Goal: Task Accomplishment & Management: Use online tool/utility

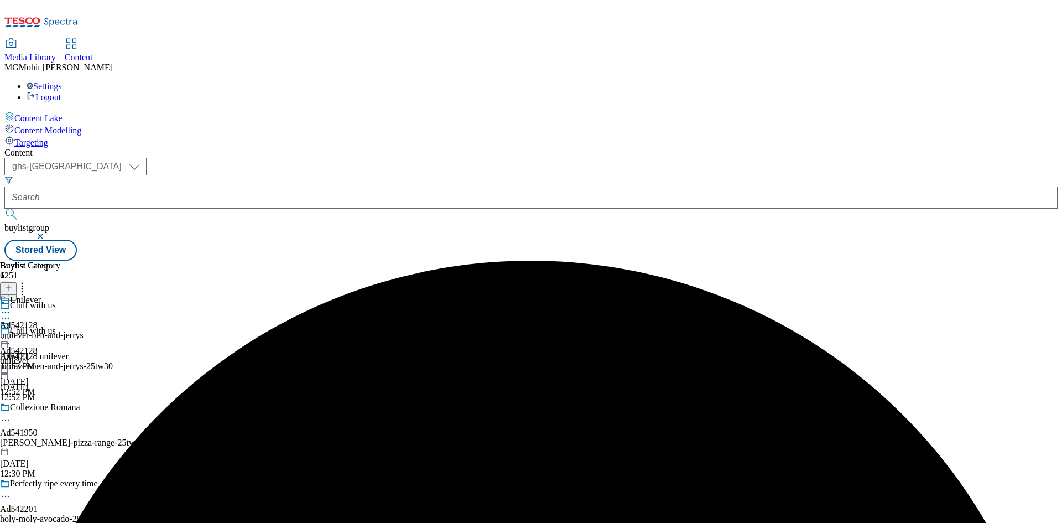
select select "ghs-[GEOGRAPHIC_DATA]"
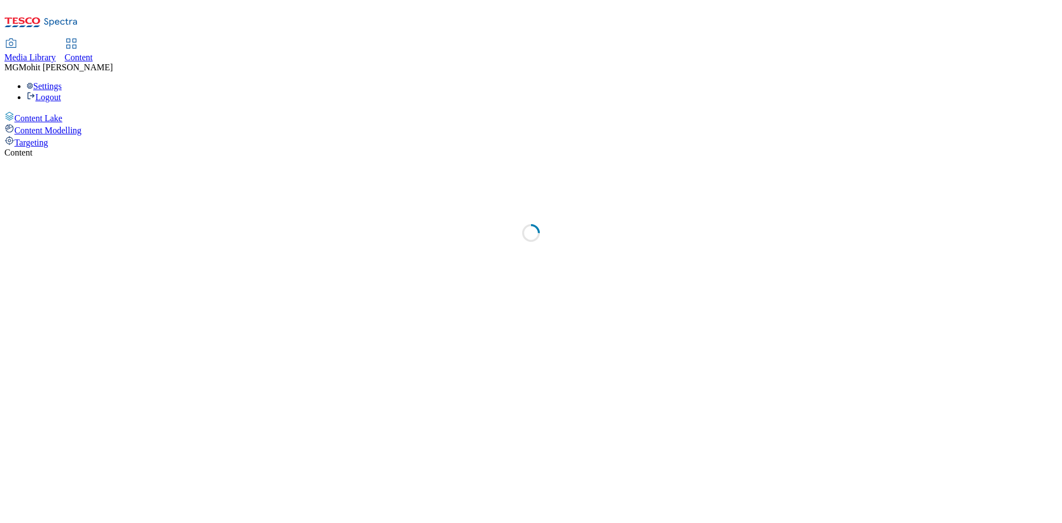
select select "ghs-[GEOGRAPHIC_DATA]"
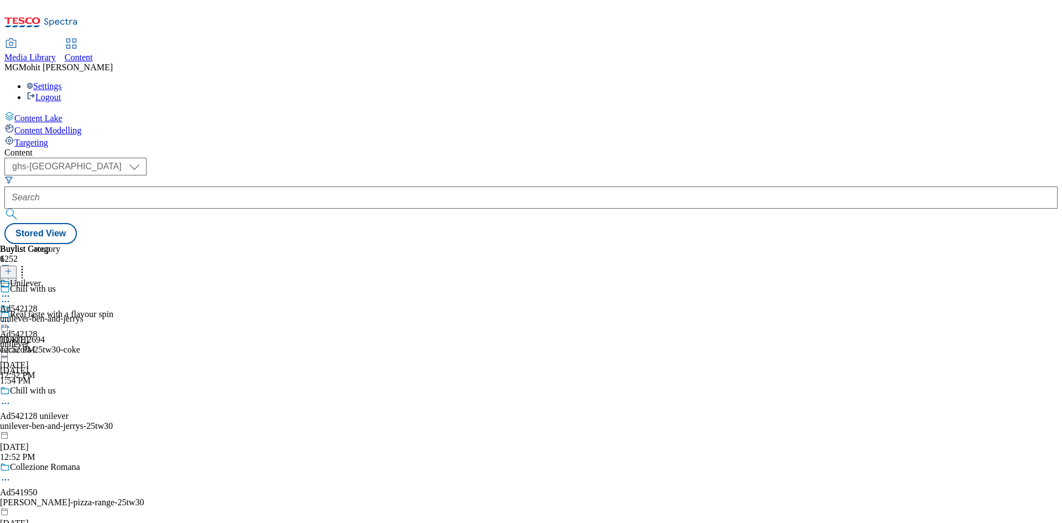
click at [12, 273] on icon at bounding box center [8, 277] width 8 height 8
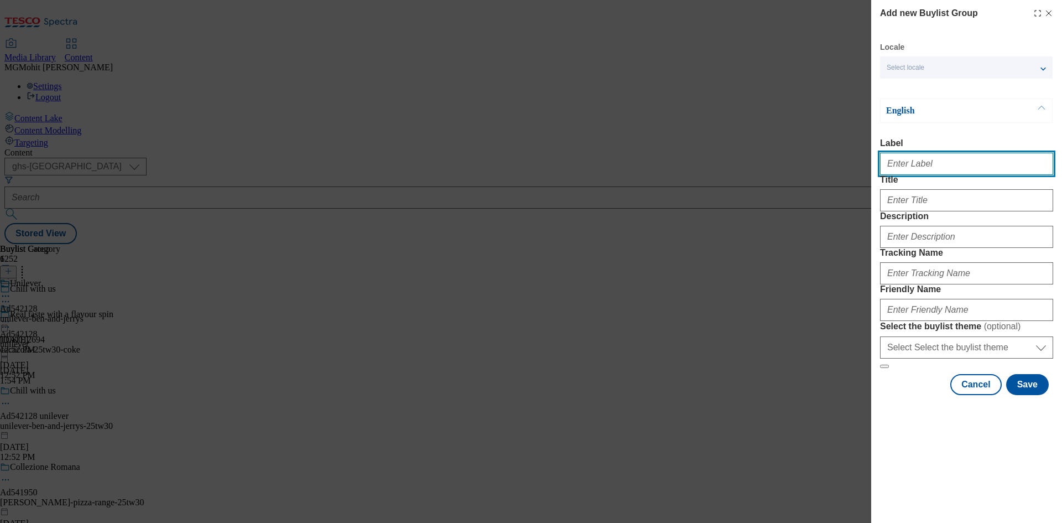
click at [911, 163] on input "Label" at bounding box center [966, 164] width 173 height 22
paste input "Ad541927 rh-amar"
type input "Ad541927 rh-amar"
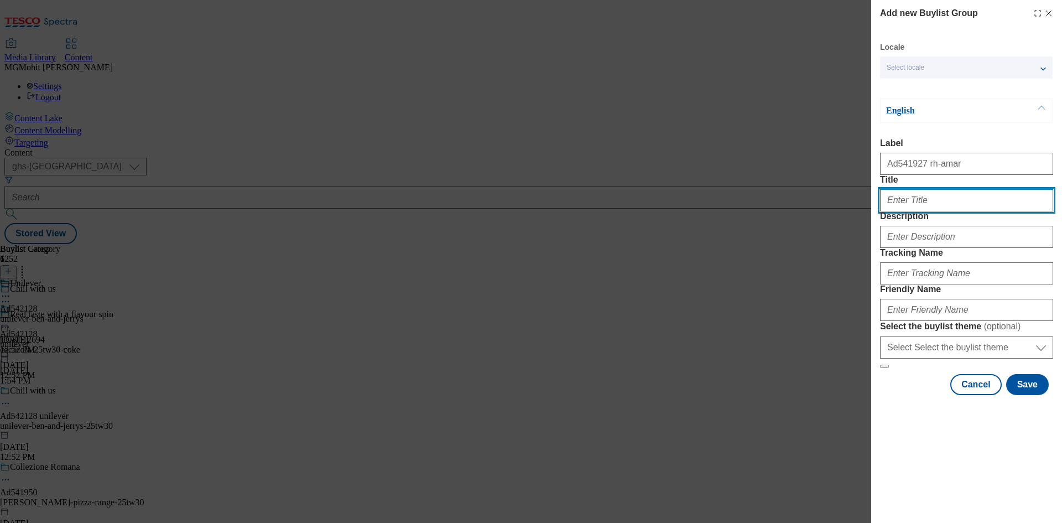
paste input "Pure soy sauce. Unique flavour."
type input "Pure soy sauce. Unique flavour."
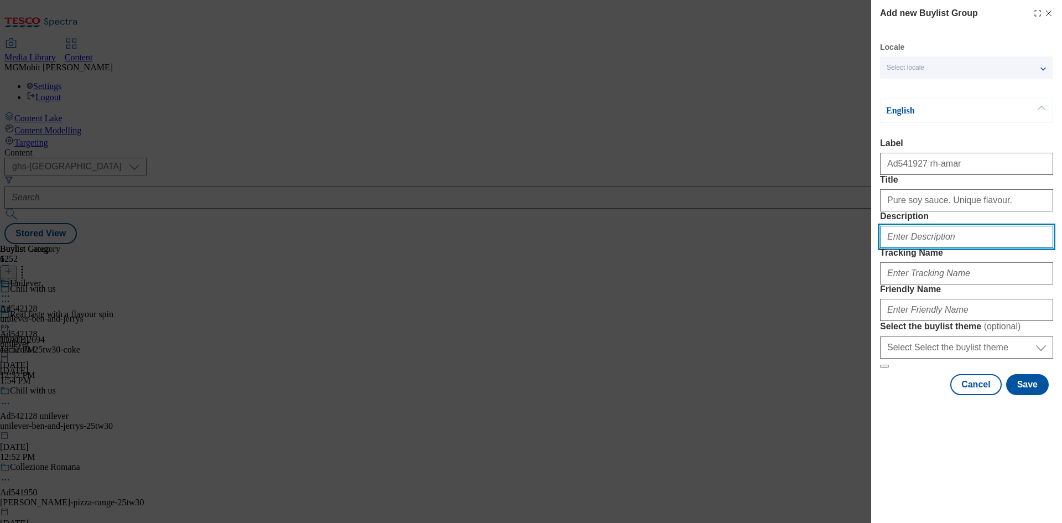
click at [912, 248] on input "Description" at bounding box center [966, 237] width 173 height 22
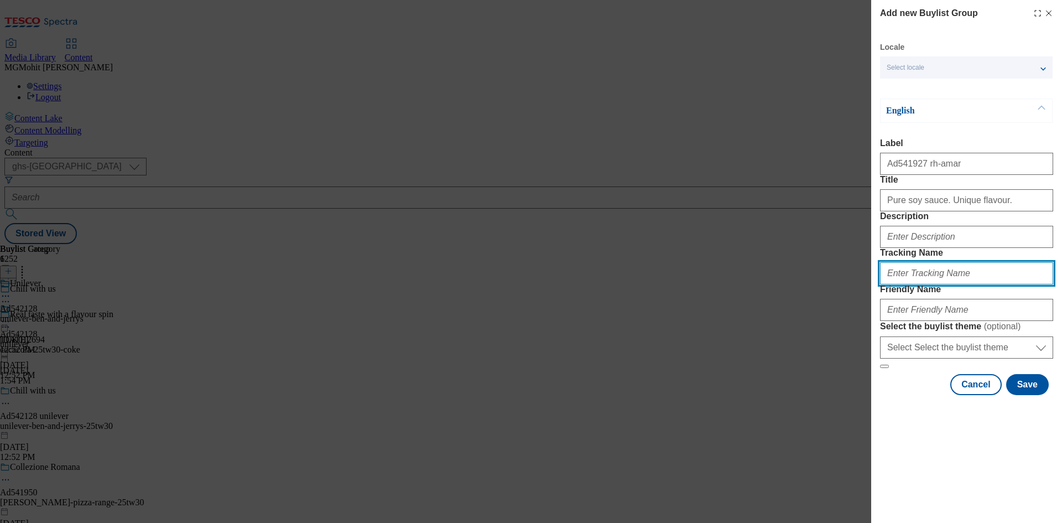
click at [954, 284] on input "Tracking Name" at bounding box center [966, 273] width 173 height 22
paste input "DH_AD541927"
type input "DH_AD541927"
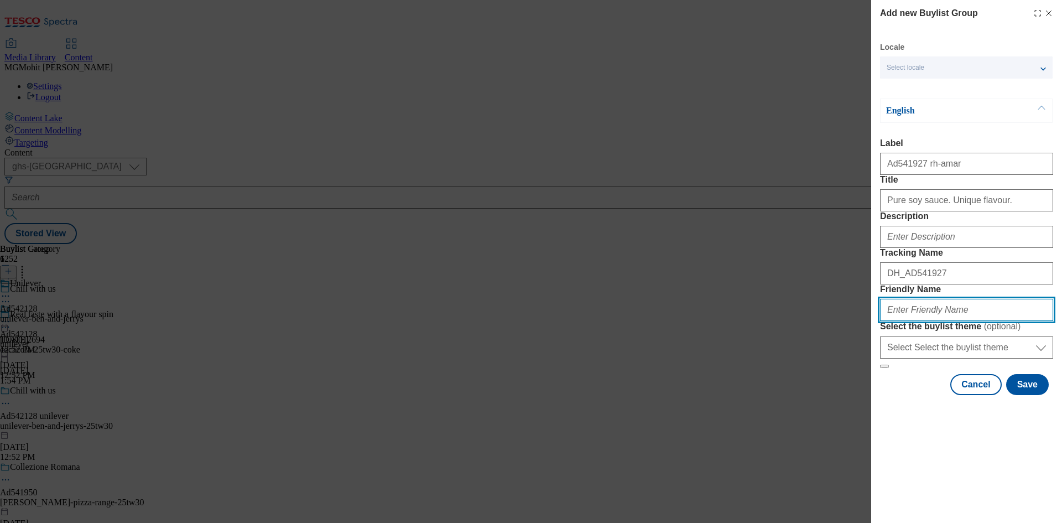
click at [905, 321] on input "Friendly Name" at bounding box center [966, 310] width 173 height 22
paste input "rh-amar-kikkoman-25tw36"
type input "rh-amar-kikkoman-25tw36"
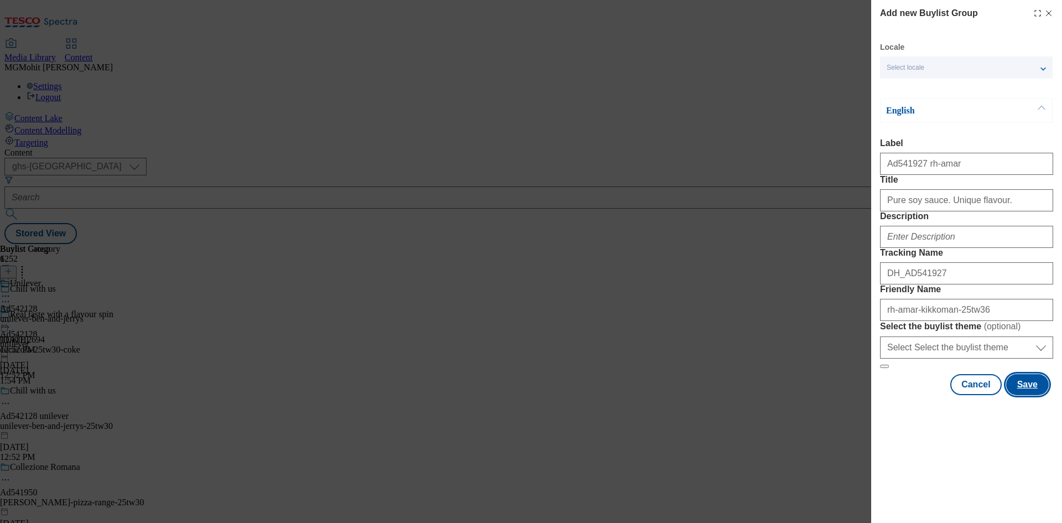
click at [1023, 395] on button "Save" at bounding box center [1028, 384] width 43 height 21
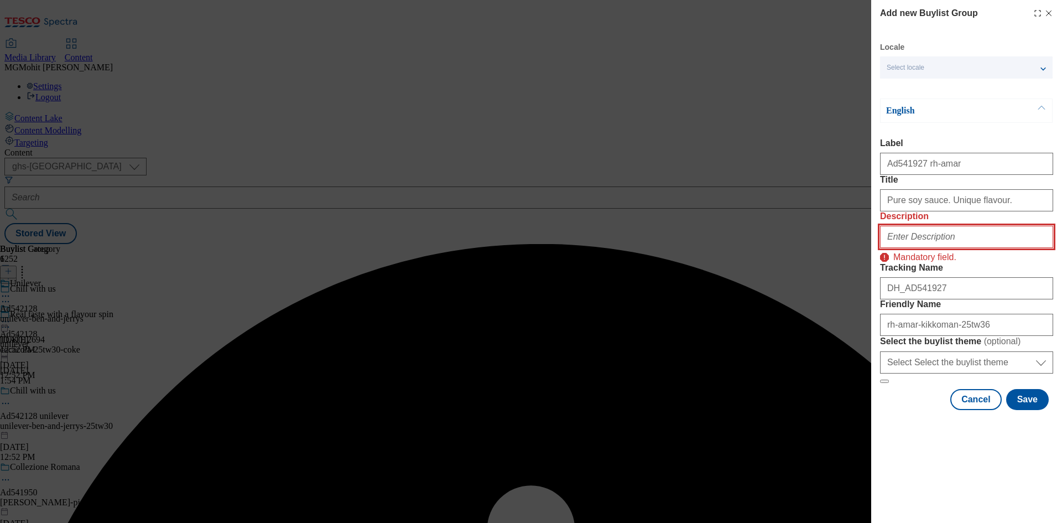
click at [917, 248] on input "Description" at bounding box center [966, 237] width 173 height 22
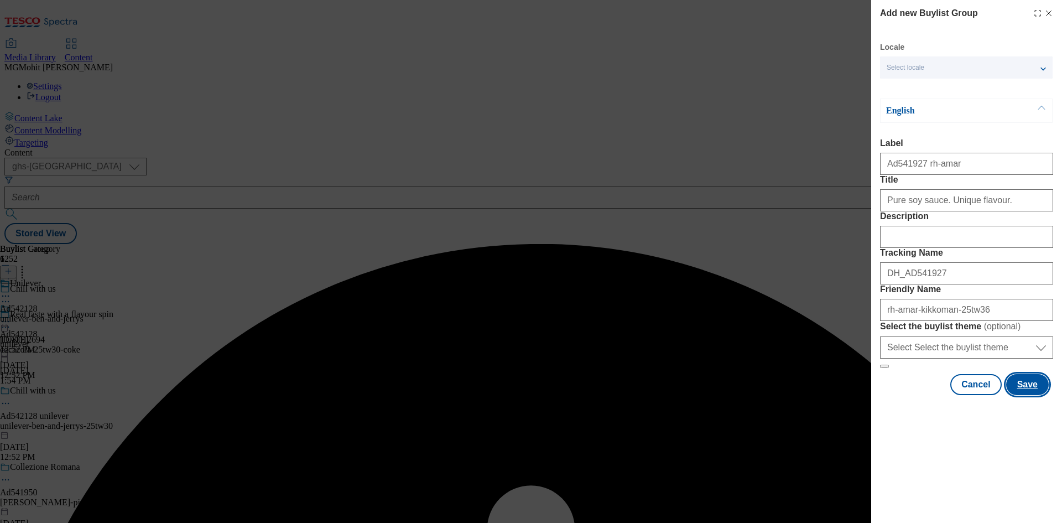
click at [1024, 395] on button "Save" at bounding box center [1028, 384] width 43 height 21
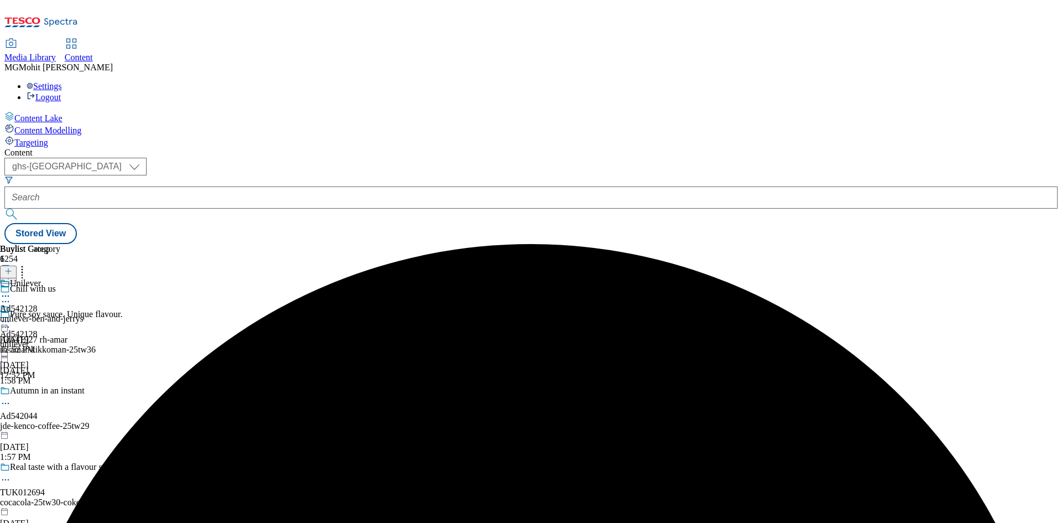
click at [157, 345] on div "rh-amar-kikkoman-25tw36" at bounding box center [78, 350] width 157 height 10
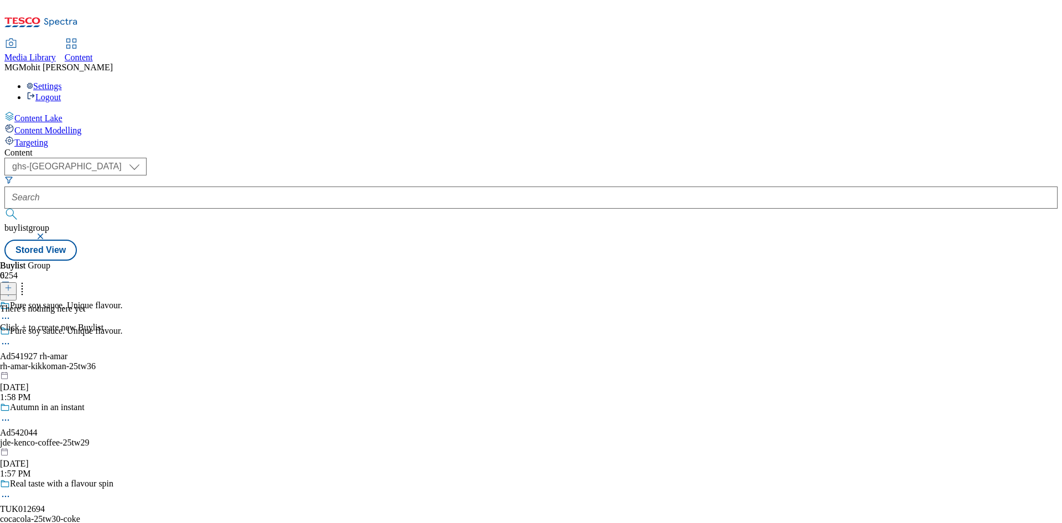
click at [157, 361] on div "rh-amar-kikkoman-25tw36" at bounding box center [78, 366] width 157 height 10
click at [12, 284] on icon at bounding box center [8, 288] width 8 height 8
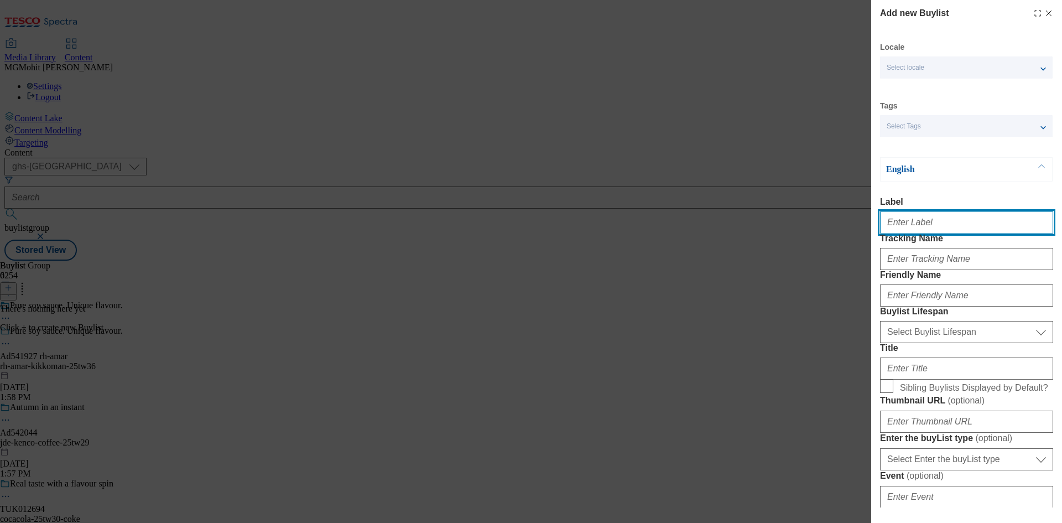
click at [907, 222] on input "Label" at bounding box center [966, 222] width 173 height 22
paste input "Ad541927"
type input "Ad541927"
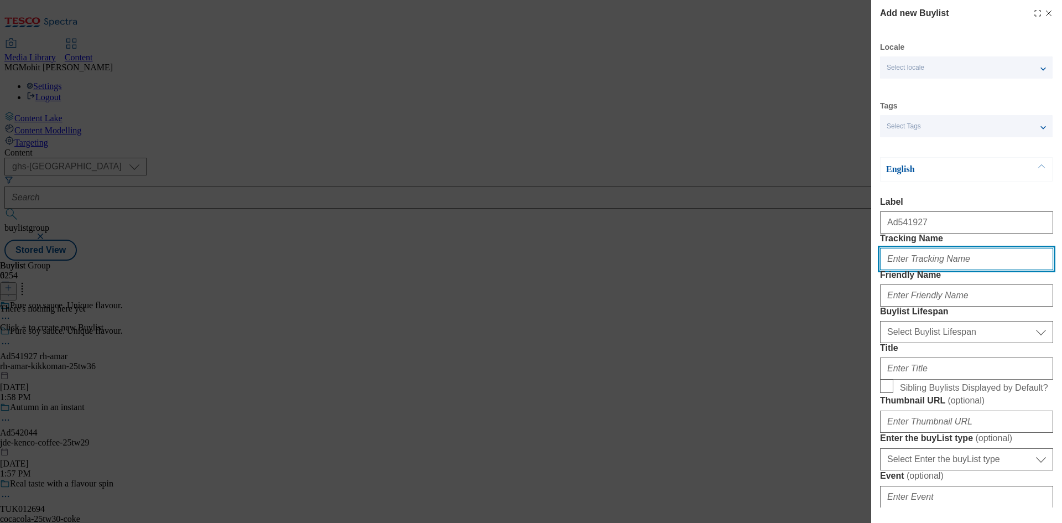
paste input "DH_AD541927"
type input "DH_AD541927"
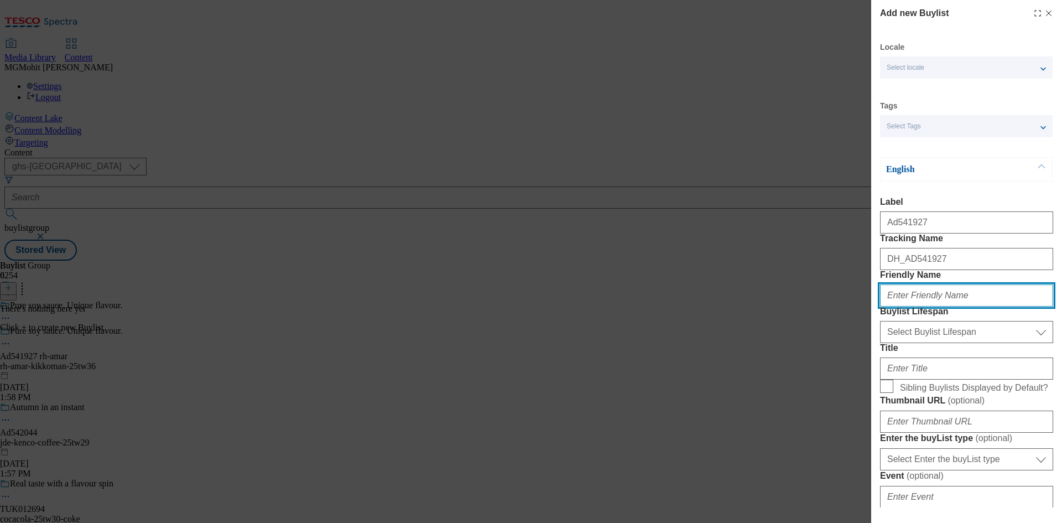
click at [934, 307] on input "Friendly Name" at bounding box center [966, 295] width 173 height 22
paste input "rh-amar"
type input "rh-amar"
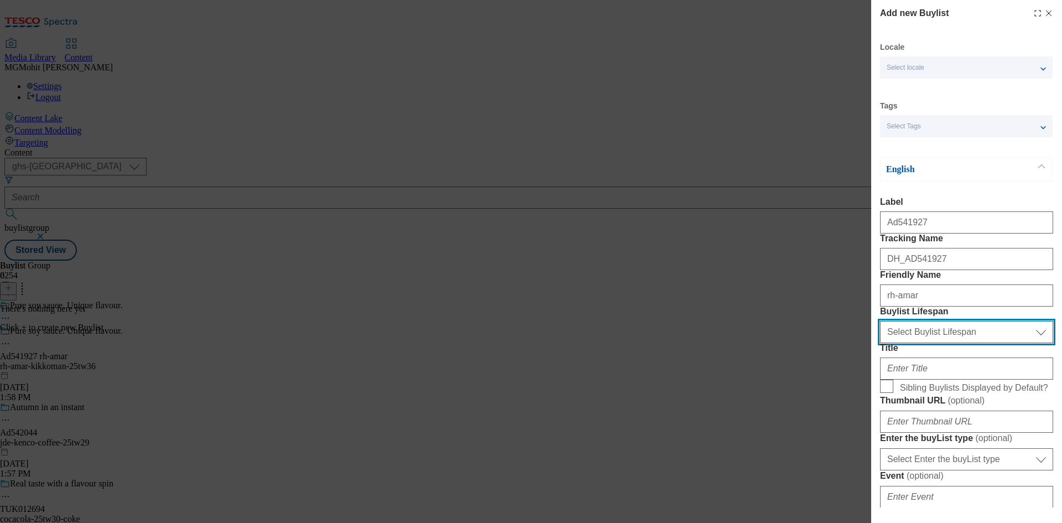
click at [918, 343] on select "Select Buylist Lifespan evergreen seasonal tactical" at bounding box center [966, 332] width 173 height 22
select select "tactical"
click at [880, 343] on select "Select Buylist Lifespan evergreen seasonal tactical" at bounding box center [966, 332] width 173 height 22
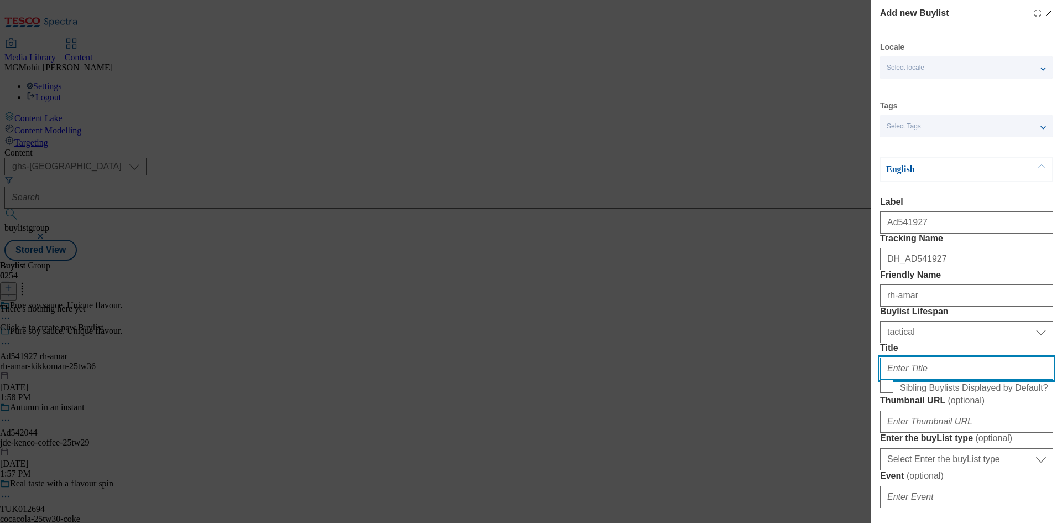
click at [908, 380] on input "Title" at bounding box center [966, 368] width 173 height 22
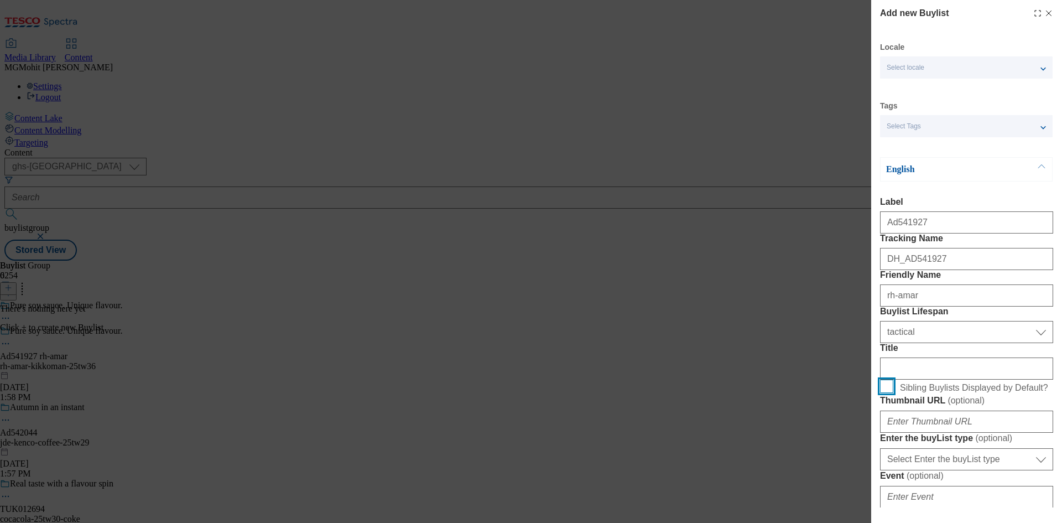
scroll to position [221, 0]
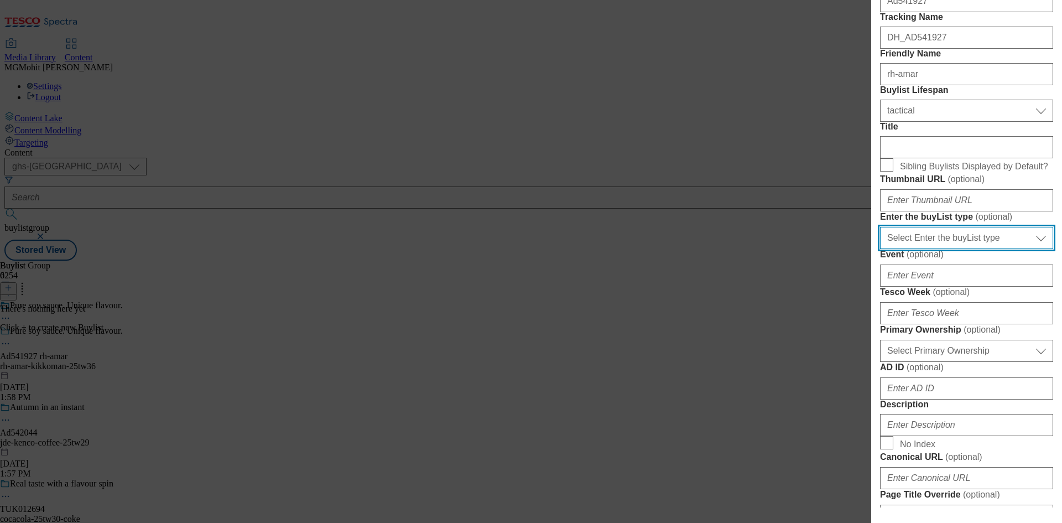
click at [941, 249] on select "Select Enter the buyList type event supplier funded long term >4 weeks supplier…" at bounding box center [966, 238] width 173 height 22
select select "supplier funded short term 1-3 weeks"
click at [880, 249] on select "Select Enter the buyList type event supplier funded long term >4 weeks supplier…" at bounding box center [966, 238] width 173 height 22
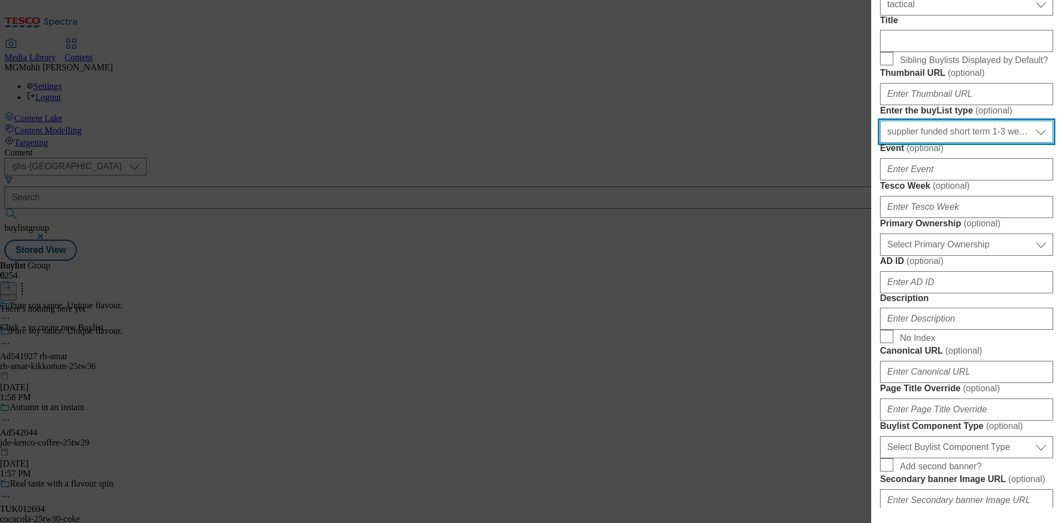
scroll to position [332, 0]
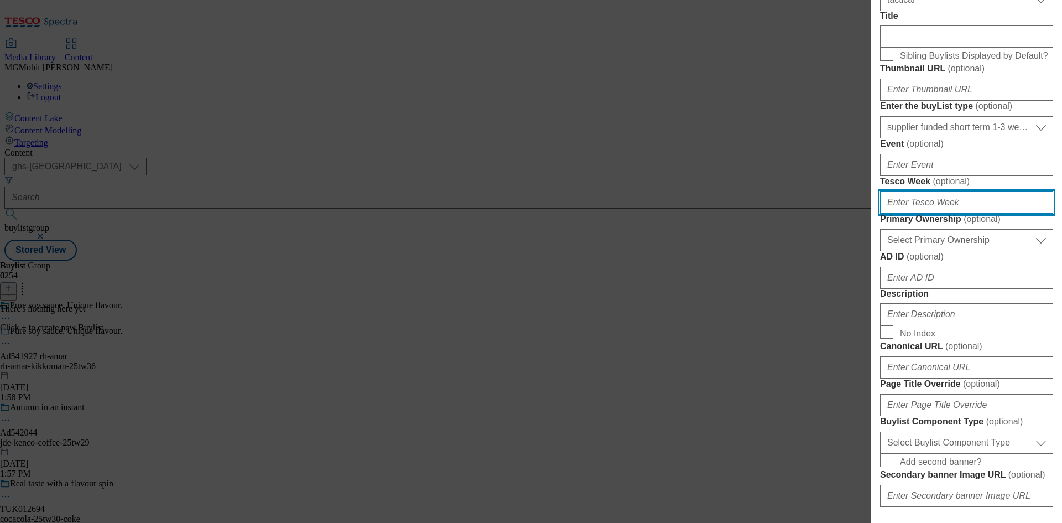
click at [926, 214] on input "Tesco Week ( optional )" at bounding box center [966, 202] width 173 height 22
type input "36"
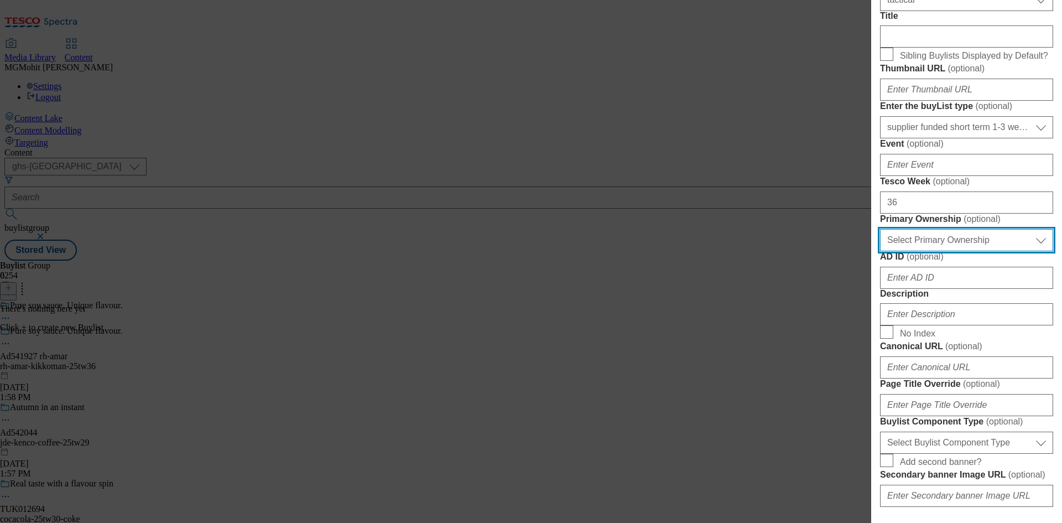
click at [947, 251] on select "Select Primary Ownership tesco dunnhumby" at bounding box center [966, 240] width 173 height 22
select select "dunnhumby"
click at [880, 251] on select "Select Primary Ownership tesco dunnhumby" at bounding box center [966, 240] width 173 height 22
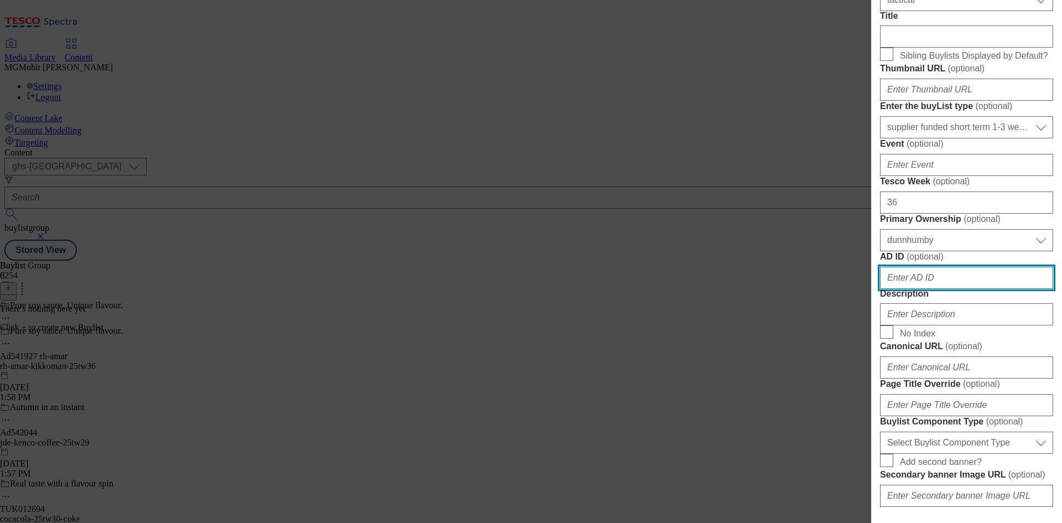
click at [909, 289] on input "AD ID ( optional )" at bounding box center [966, 278] width 173 height 22
paste input "541927"
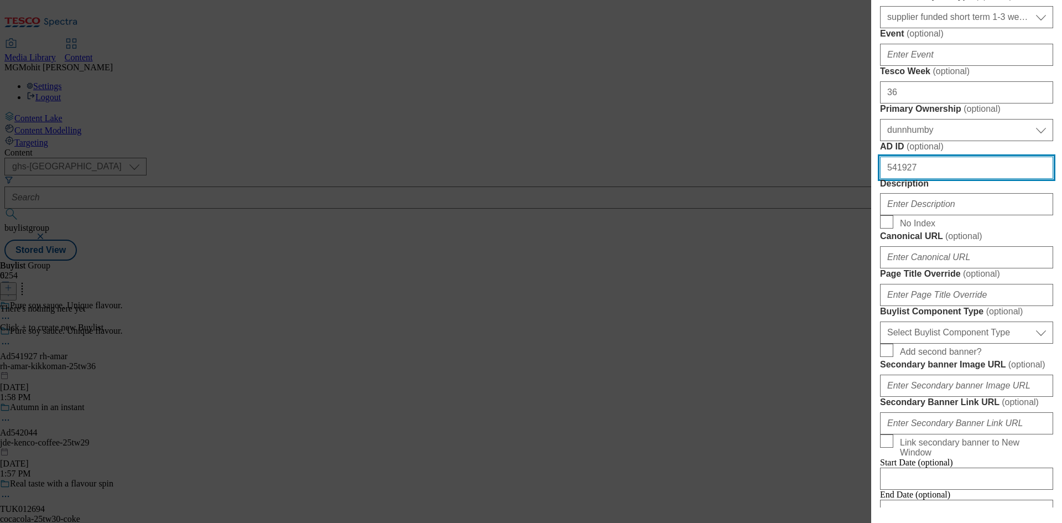
scroll to position [498, 0]
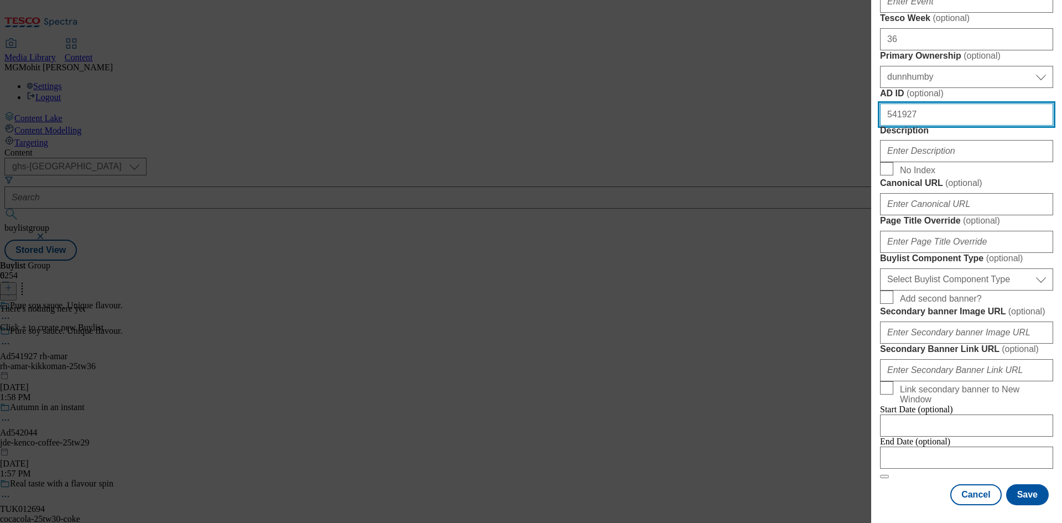
type input "541927"
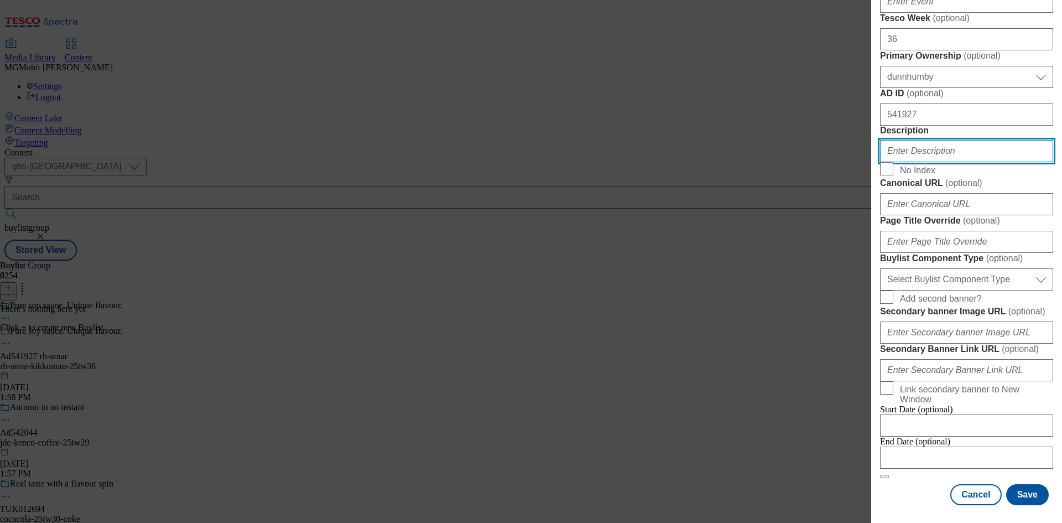
click at [927, 162] on input "Description" at bounding box center [966, 151] width 173 height 22
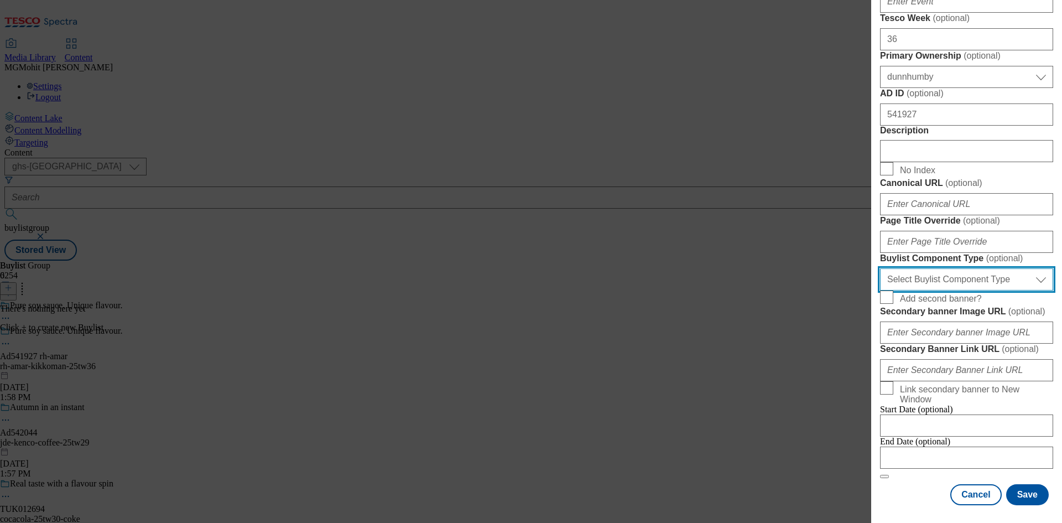
click at [933, 290] on select "Select Buylist Component Type Banner Competition Header Meal" at bounding box center [966, 279] width 173 height 22
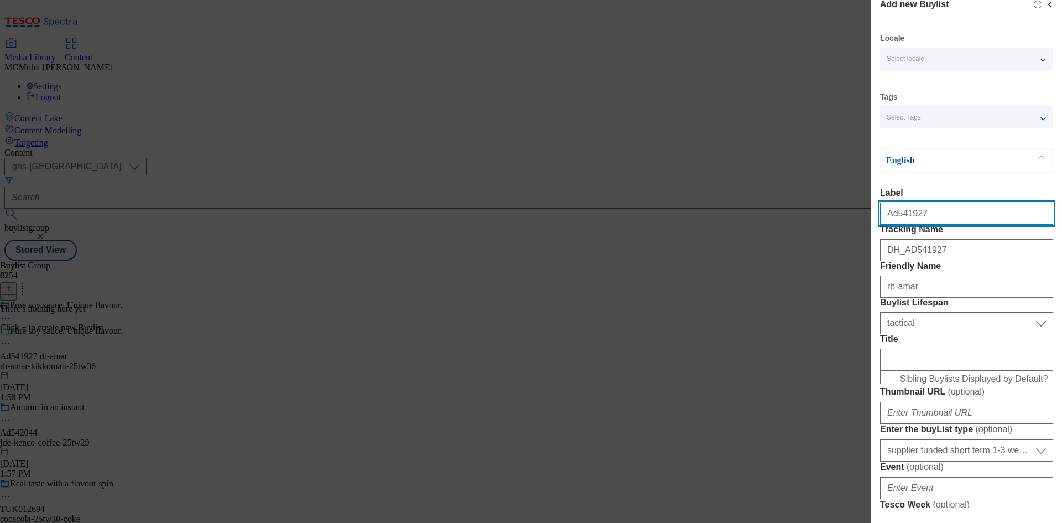
select select "Banner"
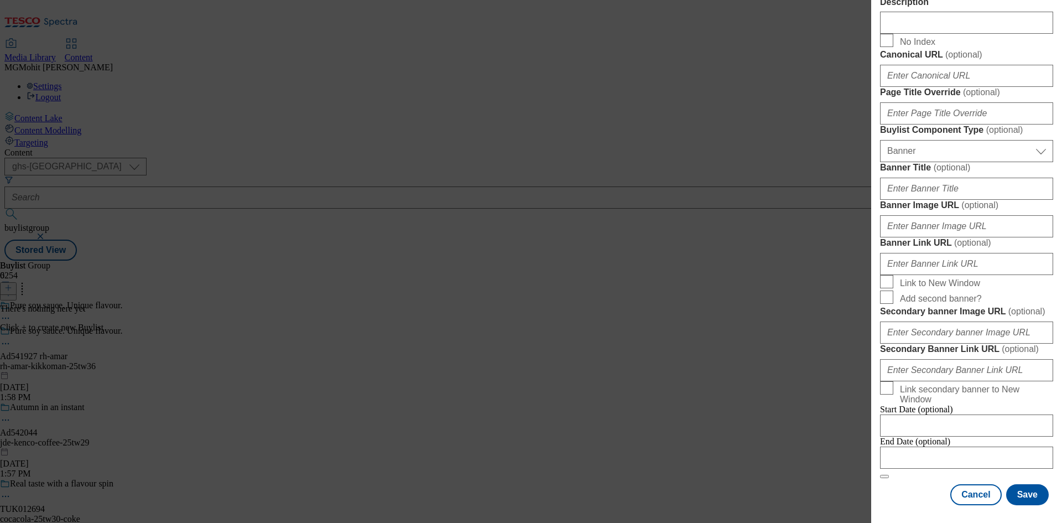
scroll to position [1097, 0]
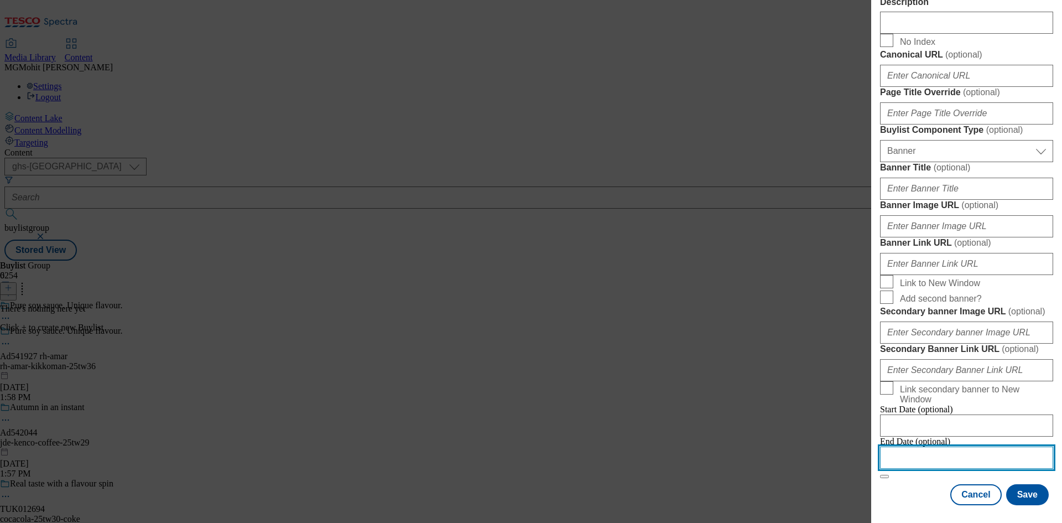
click at [923, 447] on input "Modal" at bounding box center [966, 458] width 173 height 22
select select "2025"
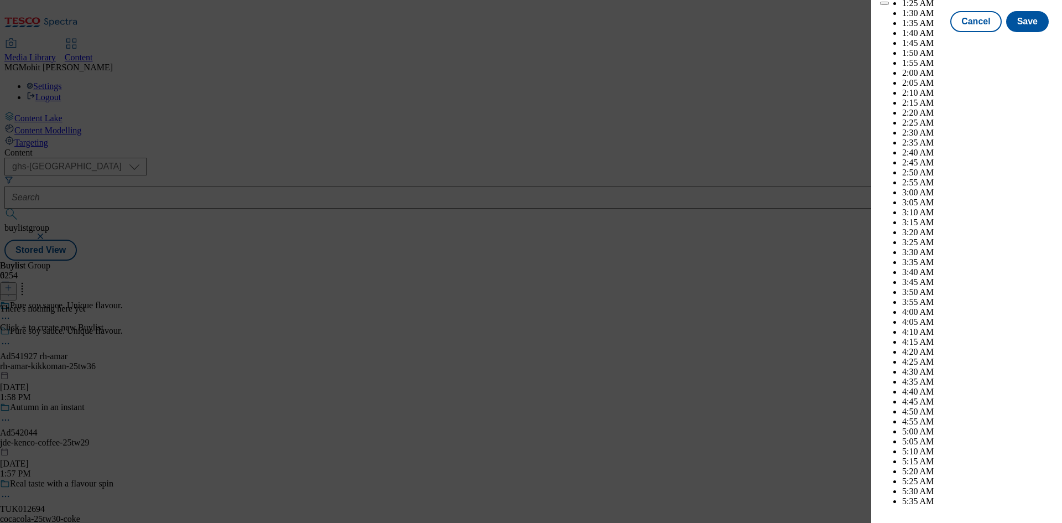
scroll to position [3410, 0]
select select "December"
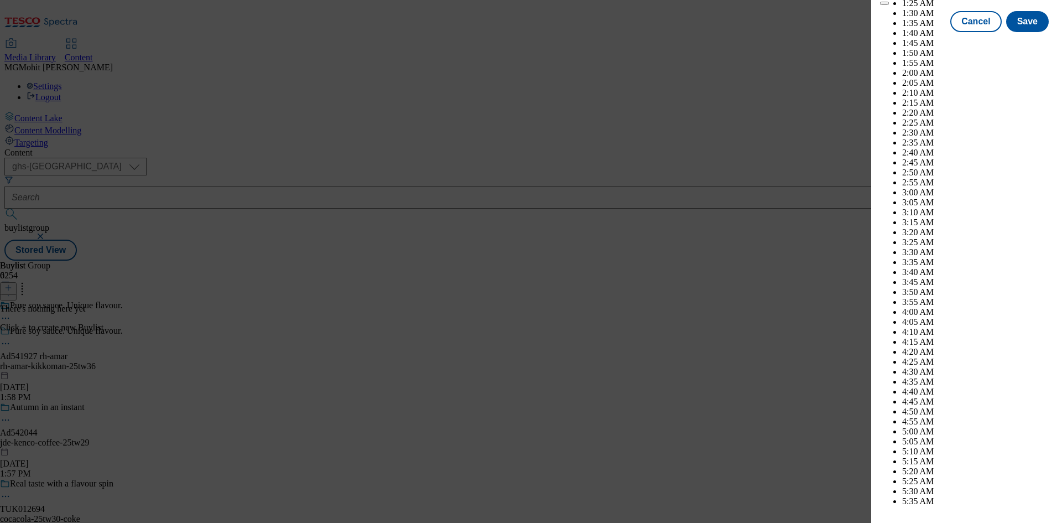
select select "2026"
select select "January"
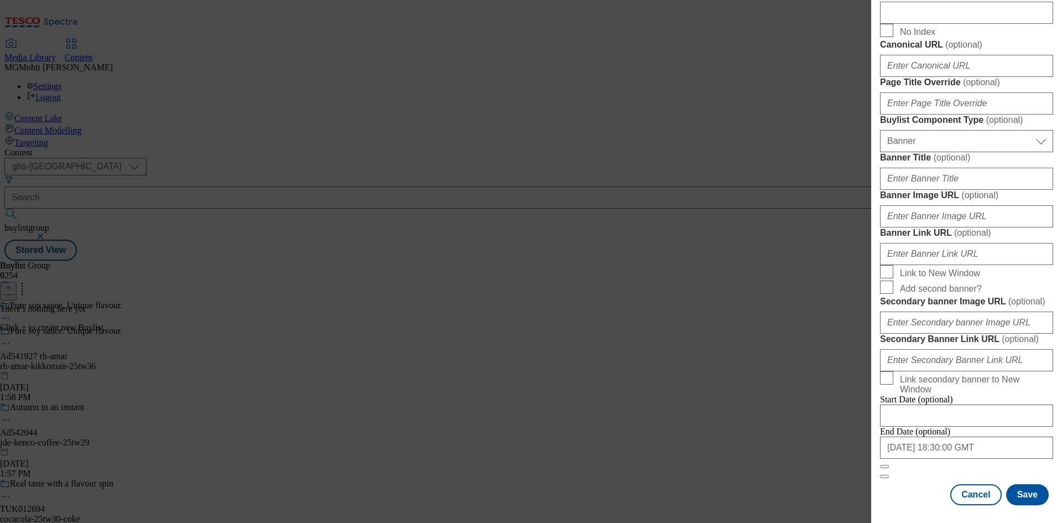
click at [915, 485] on div "Cancel Save" at bounding box center [966, 494] width 173 height 21
click at [1014, 490] on button "Save" at bounding box center [1028, 494] width 43 height 21
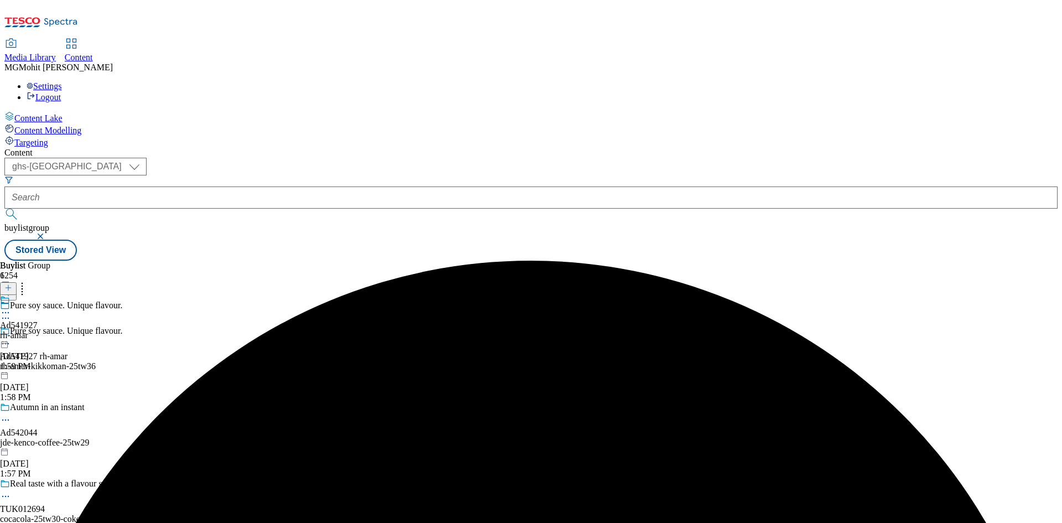
click at [38, 330] on div "rh-amar" at bounding box center [19, 335] width 38 height 10
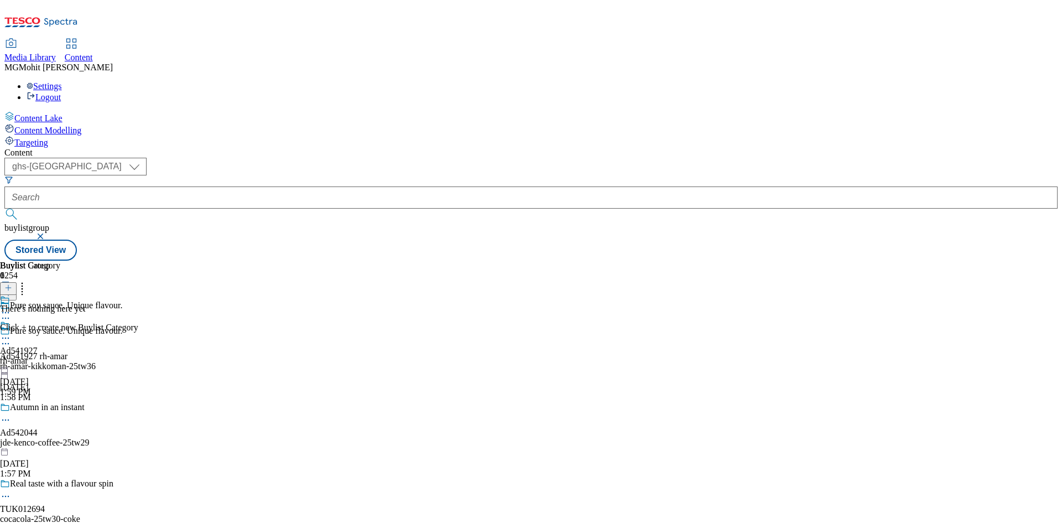
click at [8, 285] on line at bounding box center [8, 288] width 0 height 6
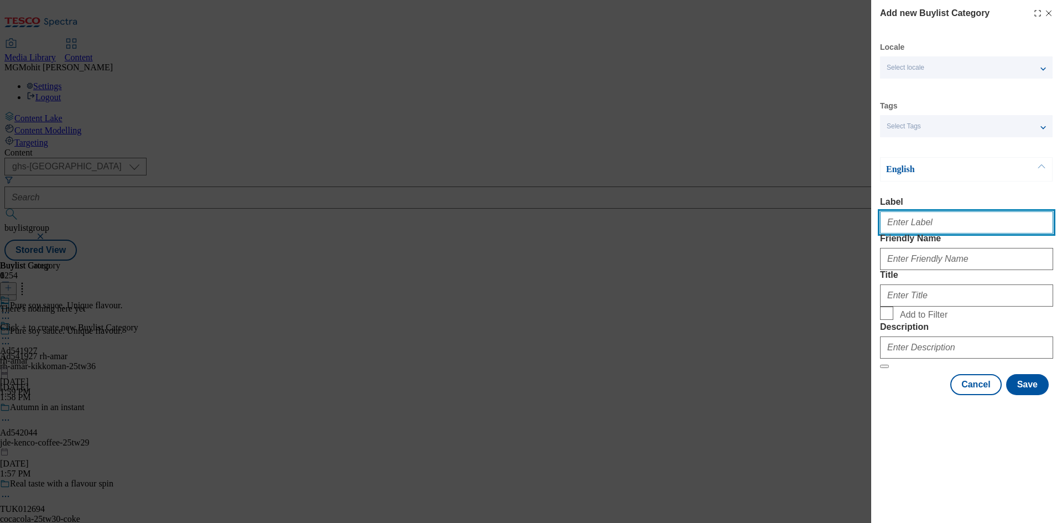
click at [911, 220] on input "Label" at bounding box center [966, 222] width 173 height 22
paste input "Ad541927"
type input "Ad541927"
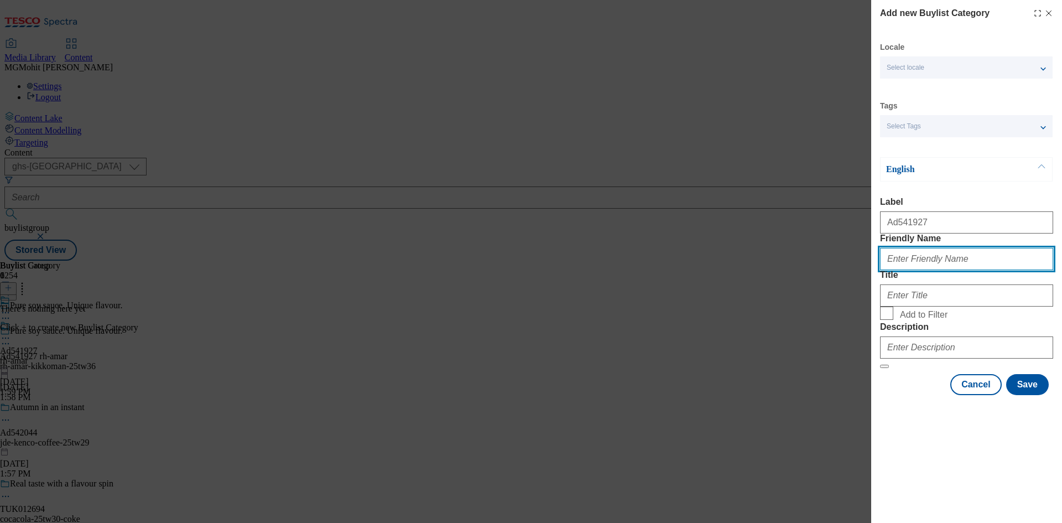
paste input "rh-amar-kikkoman"
type input "rh-amar-kikkoman"
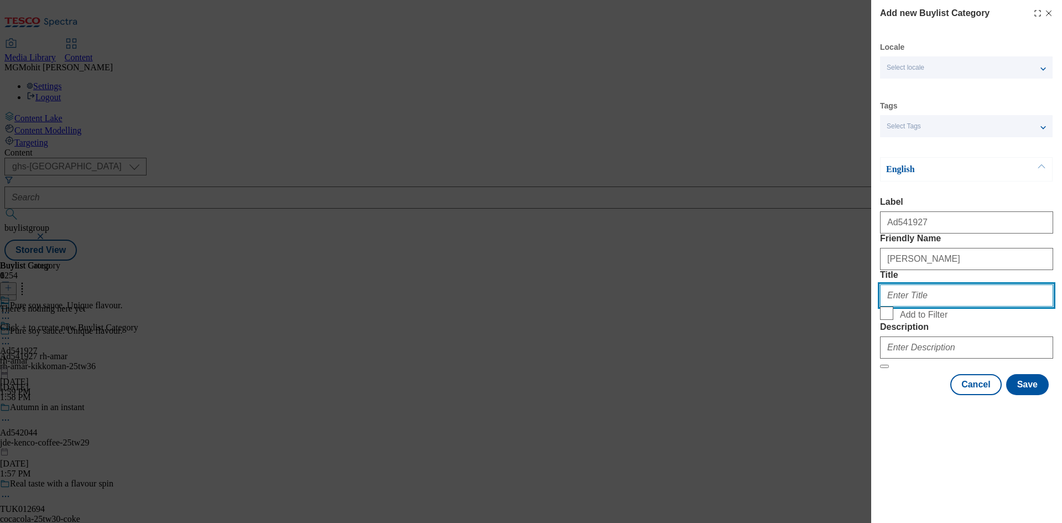
click at [936, 307] on input "Title" at bounding box center [966, 295] width 173 height 22
paste input "RH Amar"
type input "RH Amar"
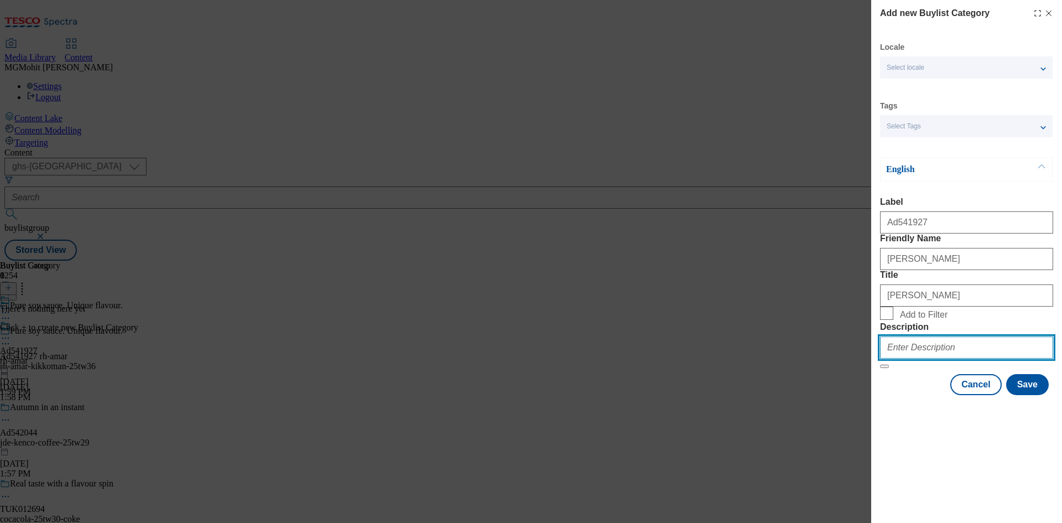
click at [916, 359] on input "Description" at bounding box center [966, 347] width 173 height 22
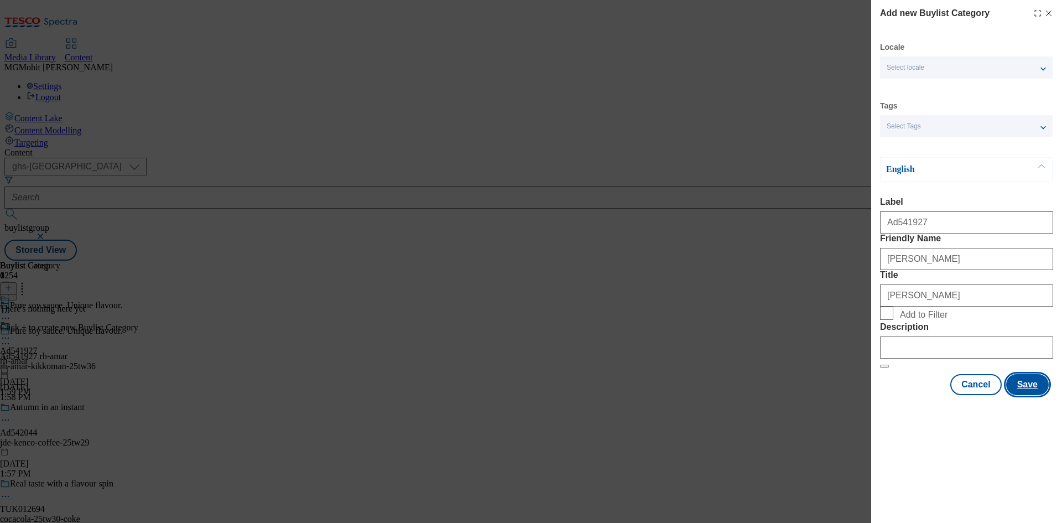
click at [1035, 395] on button "Save" at bounding box center [1028, 384] width 43 height 21
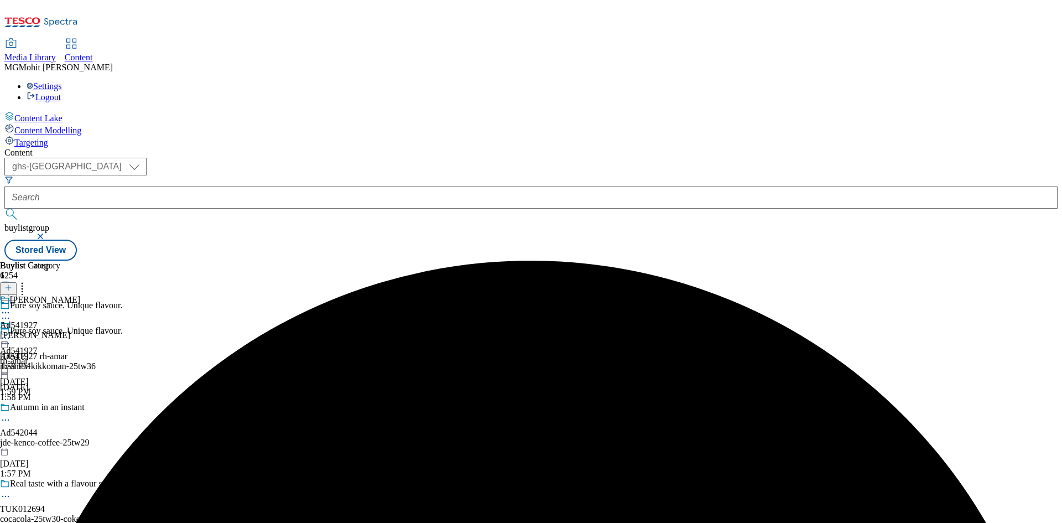
click at [80, 330] on div "rh-amar-kikkoman" at bounding box center [40, 335] width 80 height 10
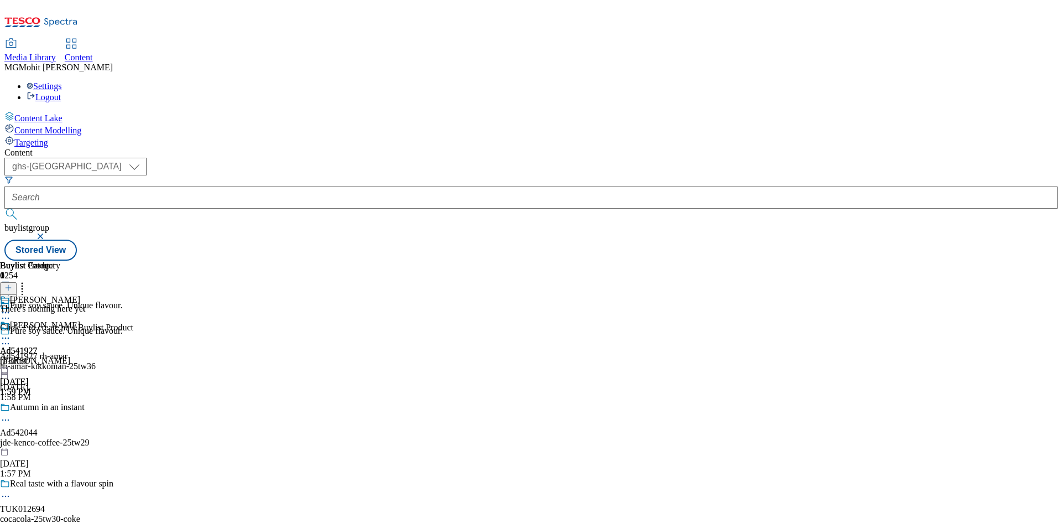
click at [12, 284] on icon at bounding box center [8, 288] width 8 height 8
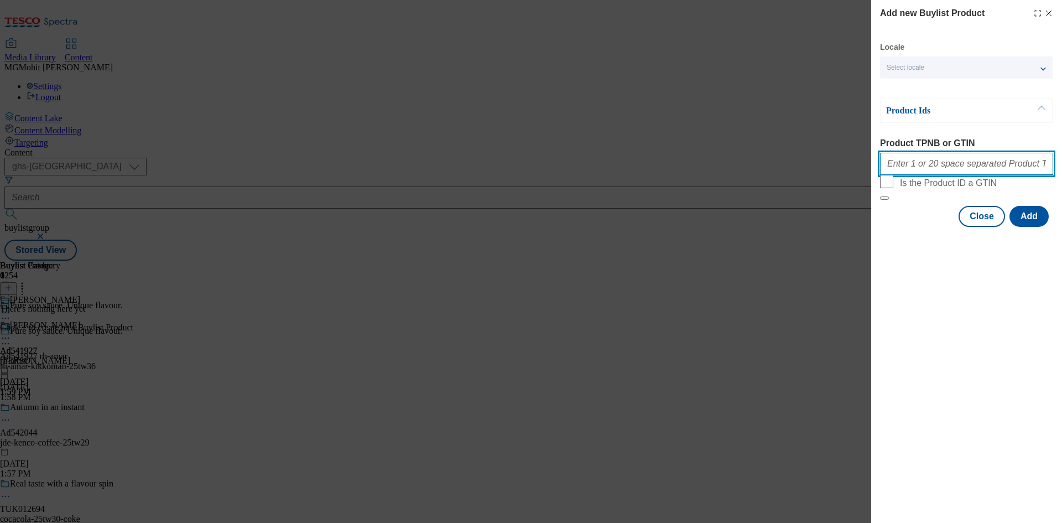
click at [907, 173] on input "Product TPNB or GTIN" at bounding box center [966, 164] width 173 height 22
paste input "50880839 61037555 93545878 93545878 55112291 86584450 86384306 73368283"
type input "50880839 61037555 93545878 93545878 55112291 86584450 86384306 73368283"
click at [1025, 227] on button "Add" at bounding box center [1029, 216] width 39 height 21
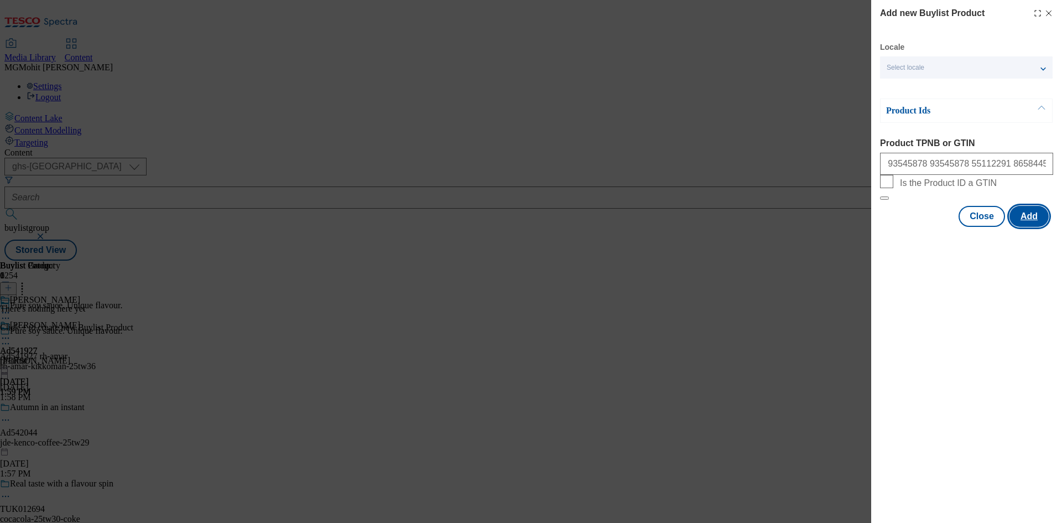
scroll to position [0, 0]
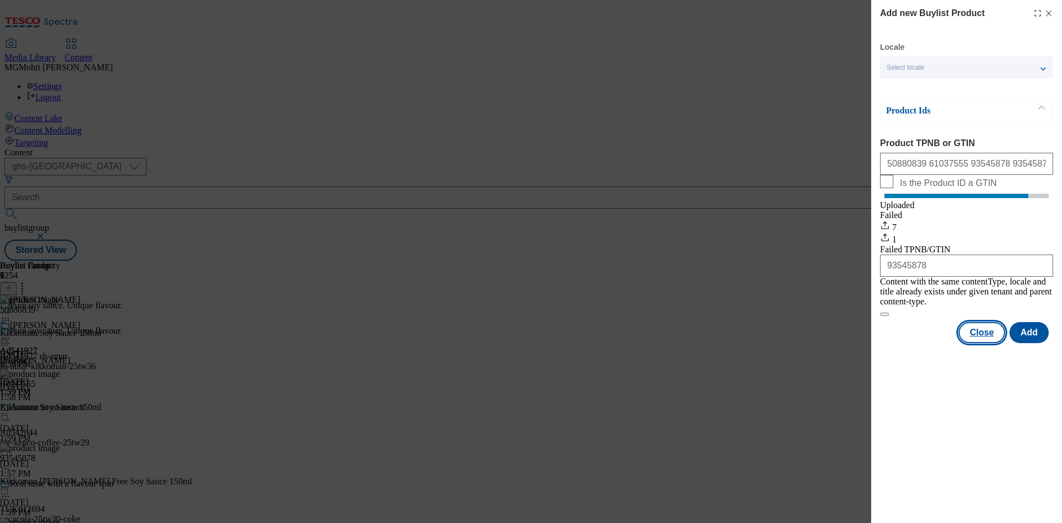
click at [984, 338] on button "Close" at bounding box center [982, 332] width 46 height 21
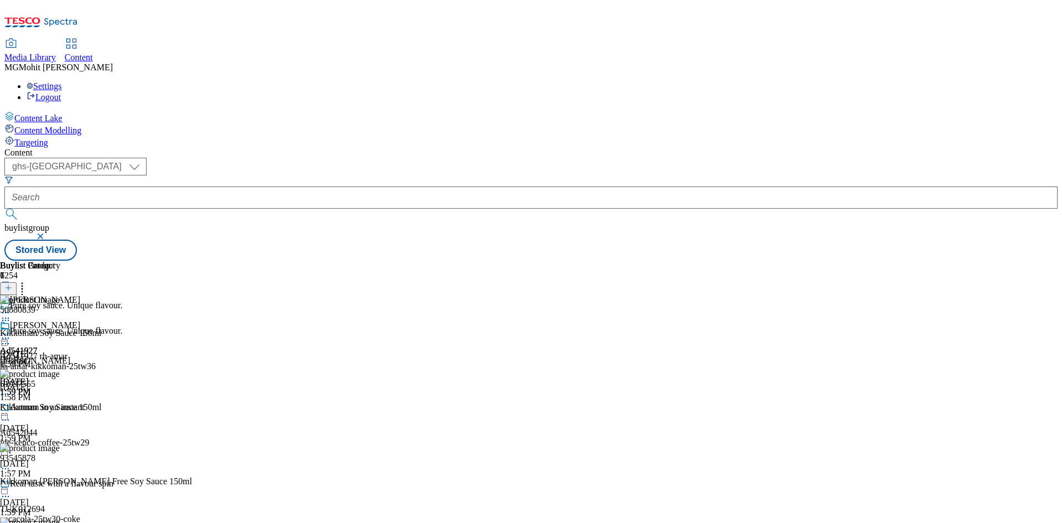
click at [211, 295] on div "50880839 Kikkoman Soy Sauce 150ml Sep 16, 2025 1:59 PM" at bounding box center [105, 332] width 211 height 74
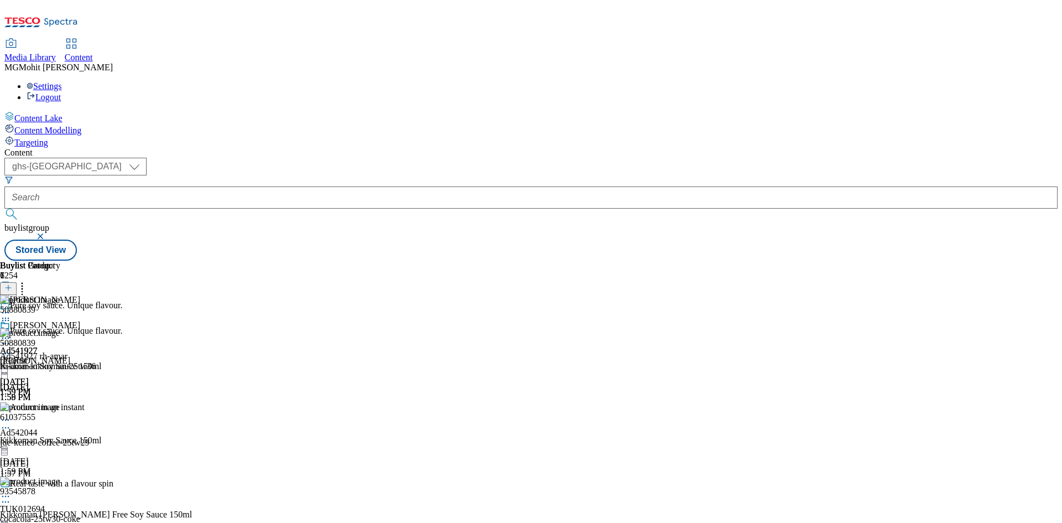
click at [102, 361] on div "Kikkoman Soy Sauce 150ml" at bounding box center [51, 366] width 102 height 10
click at [11, 333] on icon at bounding box center [5, 338] width 11 height 11
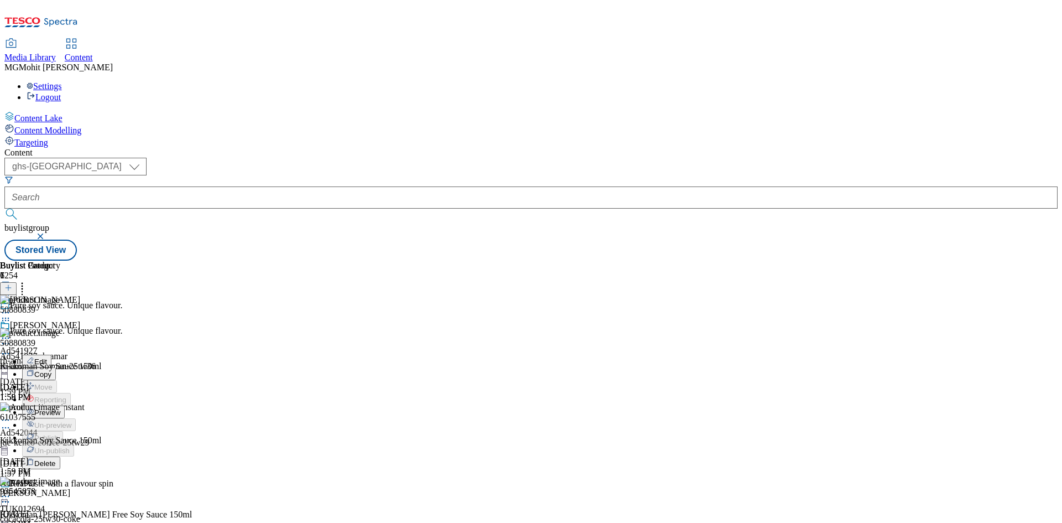
click at [47, 357] on span "Edit" at bounding box center [40, 361] width 13 height 8
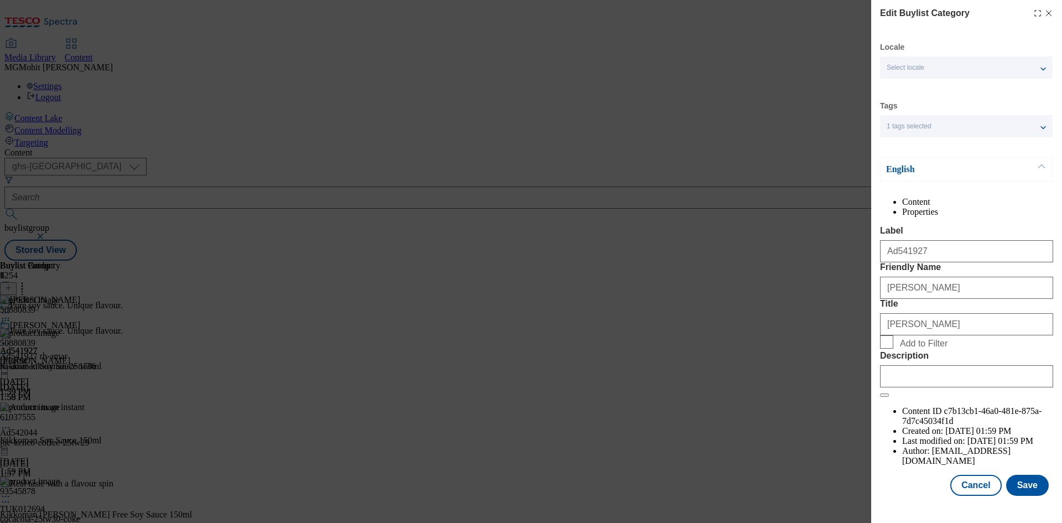
scroll to position [22, 0]
click at [922, 387] on input "Description" at bounding box center [966, 376] width 173 height 22
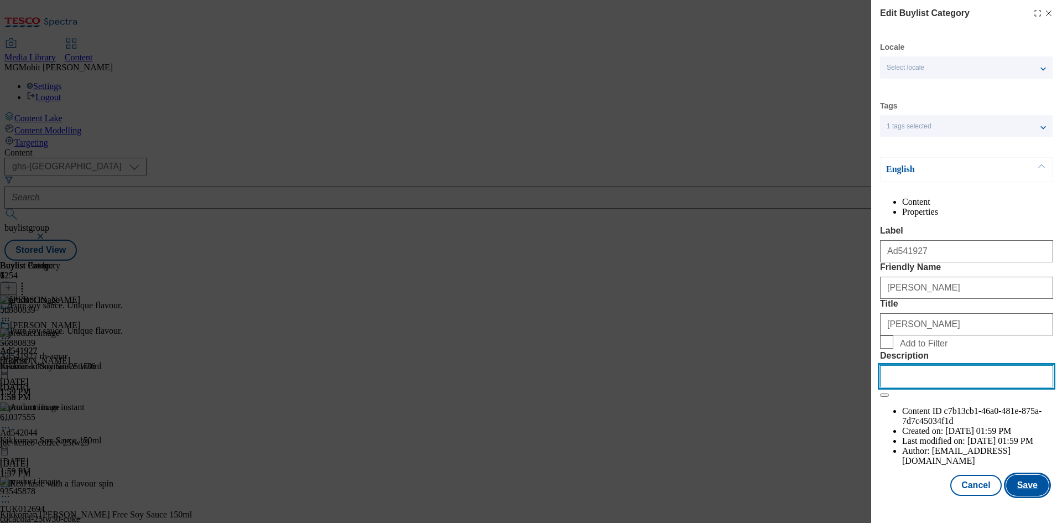
paste input "Kikkoman Soy Sauce 150ml"
type input "Kikkoman Soy Sauce 150ml"
click at [1020, 496] on button "Save" at bounding box center [1028, 485] width 43 height 21
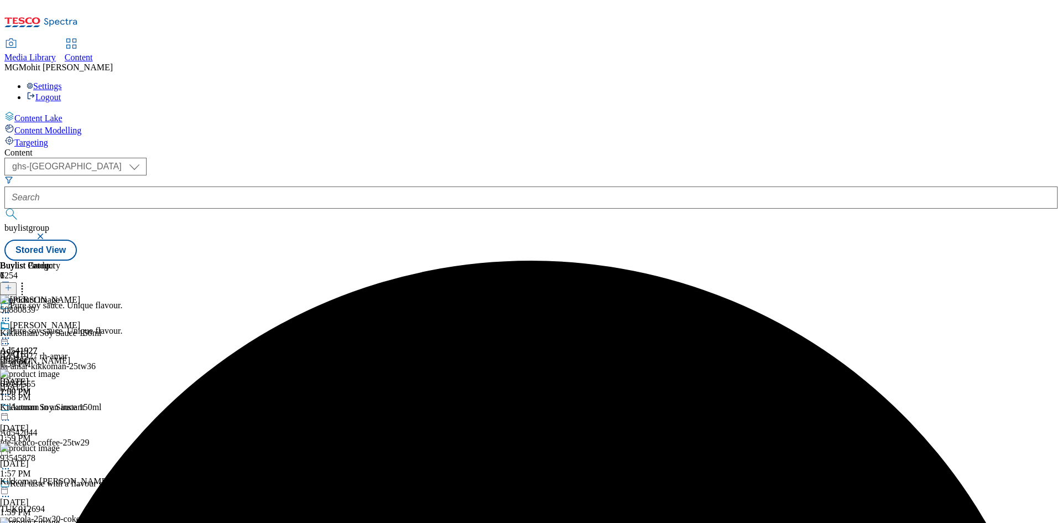
scroll to position [3, 0]
click at [11, 333] on icon at bounding box center [5, 338] width 11 height 11
click at [51, 355] on button "Edit" at bounding box center [36, 361] width 29 height 13
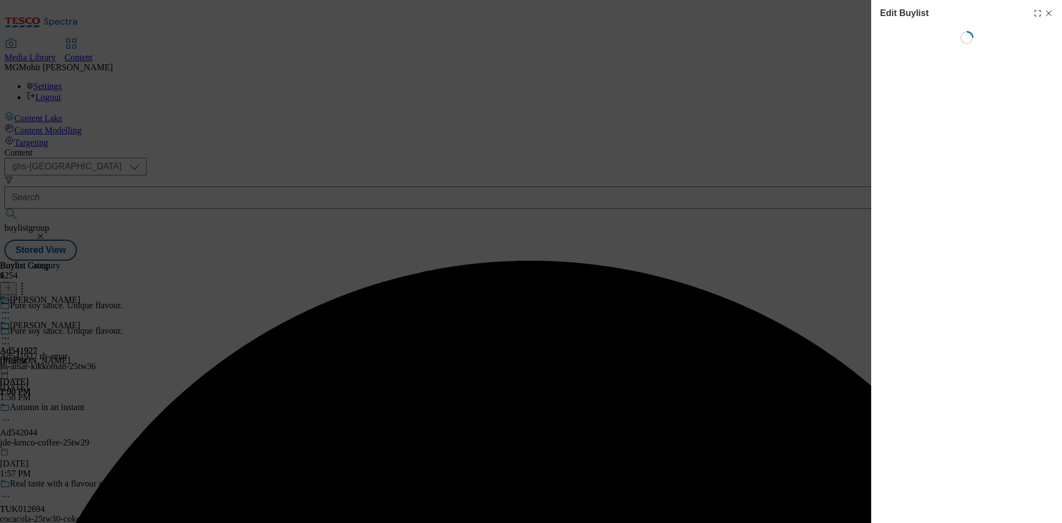
select select "tactical"
select select "supplier funded short term 1-3 weeks"
select select "dunnhumby"
select select "Banner"
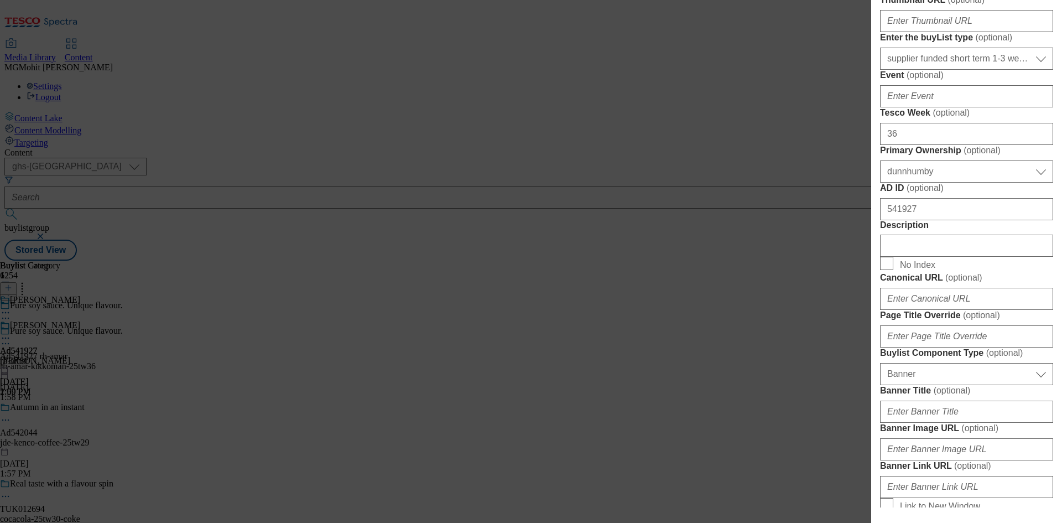
scroll to position [443, 0]
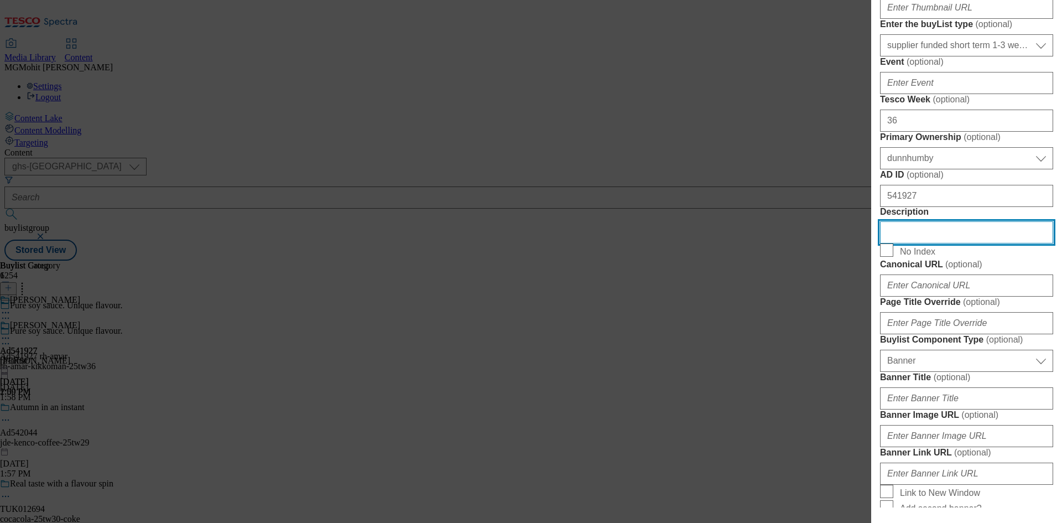
click at [916, 243] on input "Description" at bounding box center [966, 232] width 173 height 22
paste input "Kikkoman Soy Sauce 150ml"
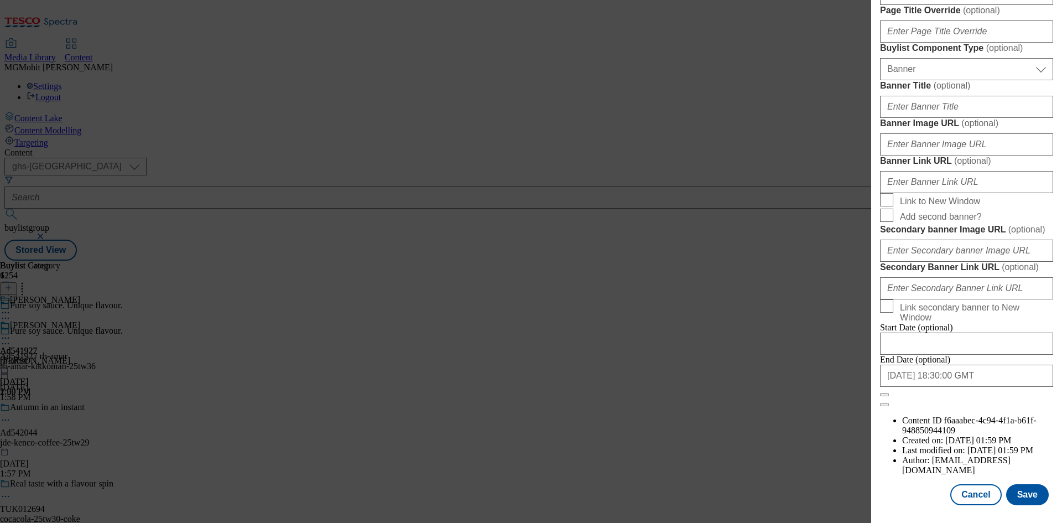
scroll to position [1145, 0]
type input "Kikkoman Soy Sauce 150ml"
click at [1014, 493] on button "Save" at bounding box center [1028, 494] width 43 height 21
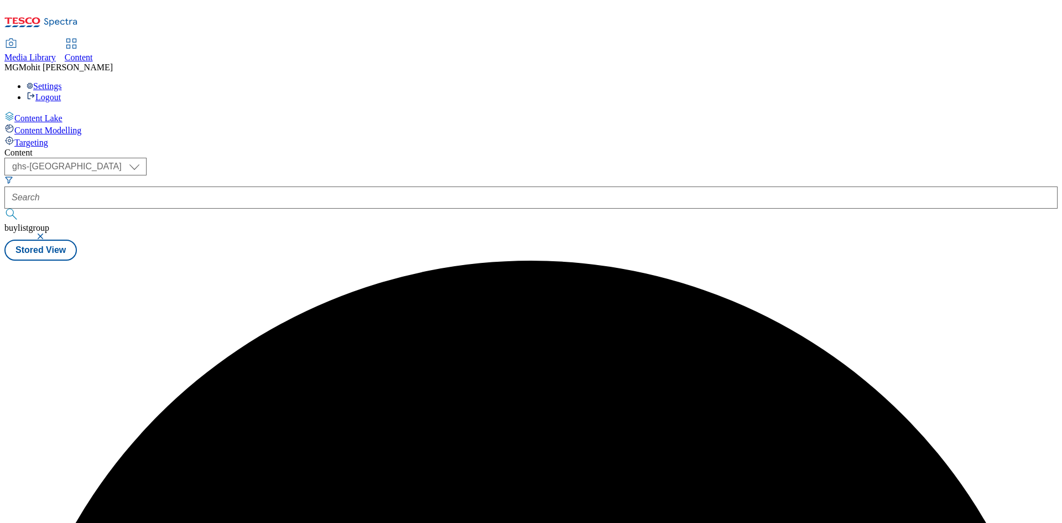
scroll to position [0, 0]
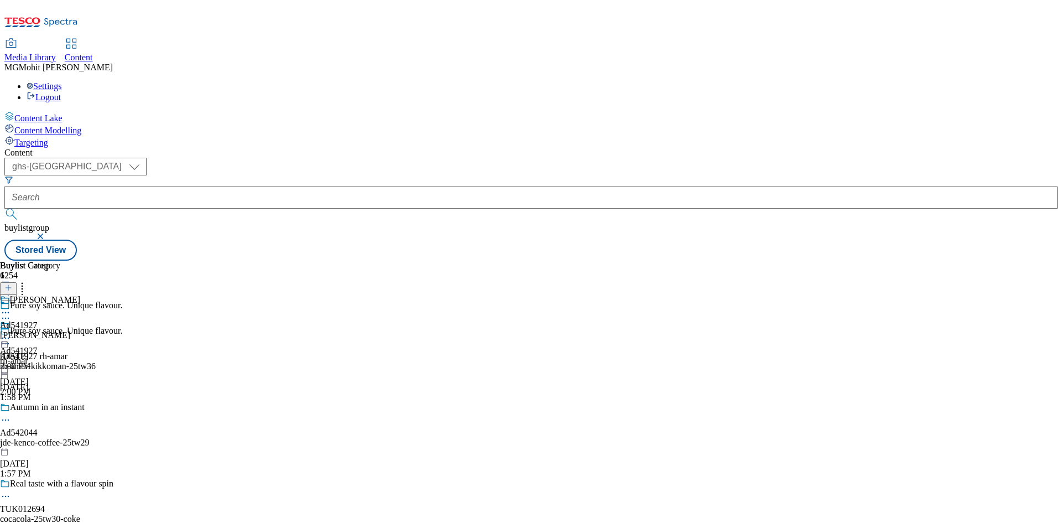
click at [11, 338] on icon at bounding box center [5, 343] width 11 height 11
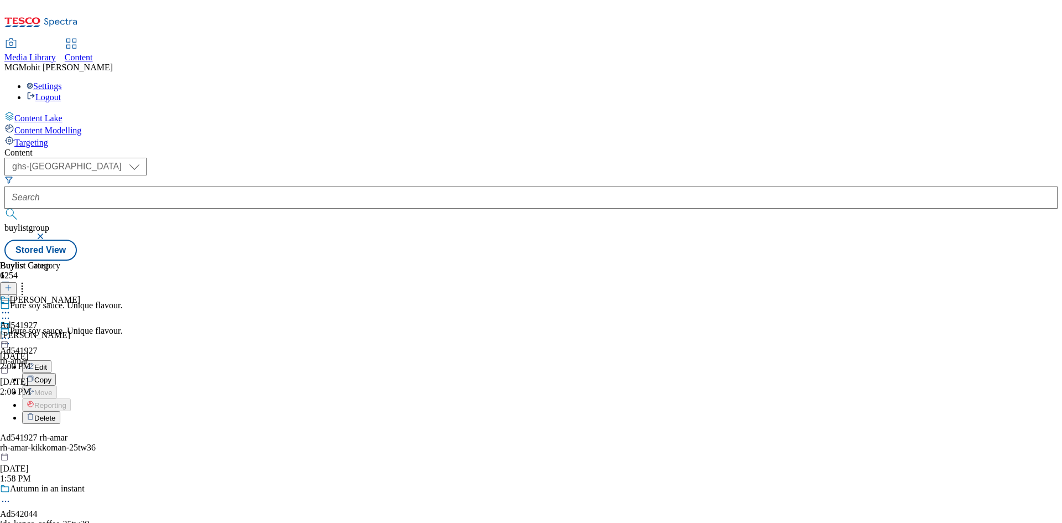
click at [51, 360] on button "Edit" at bounding box center [36, 366] width 29 height 13
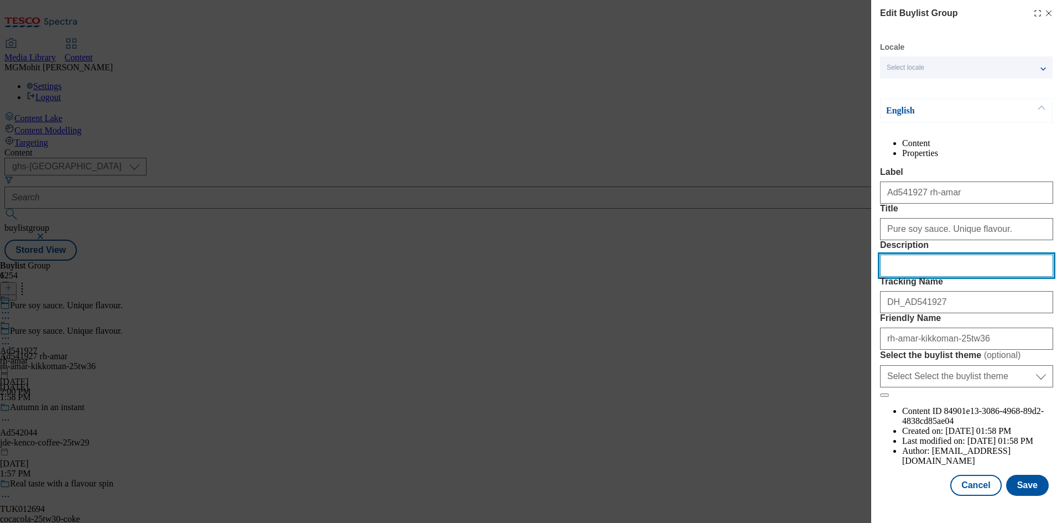
click at [915, 277] on input "Description" at bounding box center [966, 266] width 173 height 22
paste input "Kikkoman Soy Sauce 150ml"
type input "Kikkoman Soy Sauce 150ml"
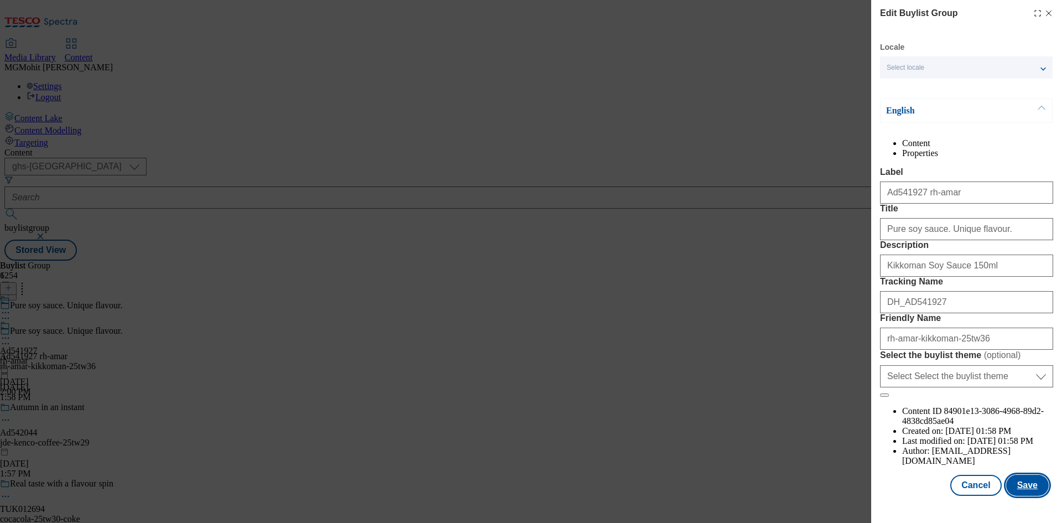
click at [1020, 493] on button "Save" at bounding box center [1028, 485] width 43 height 21
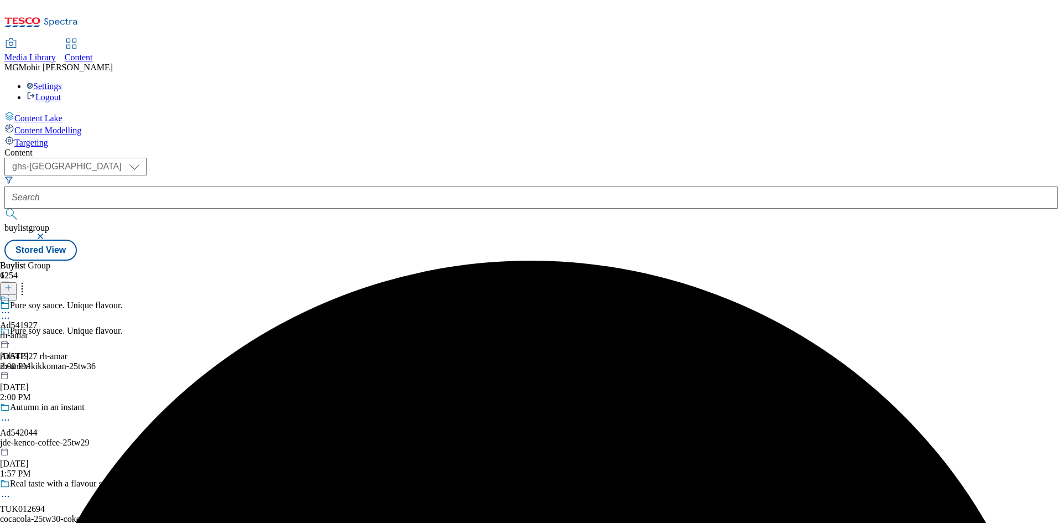
click at [11, 307] on icon at bounding box center [5, 312] width 11 height 11
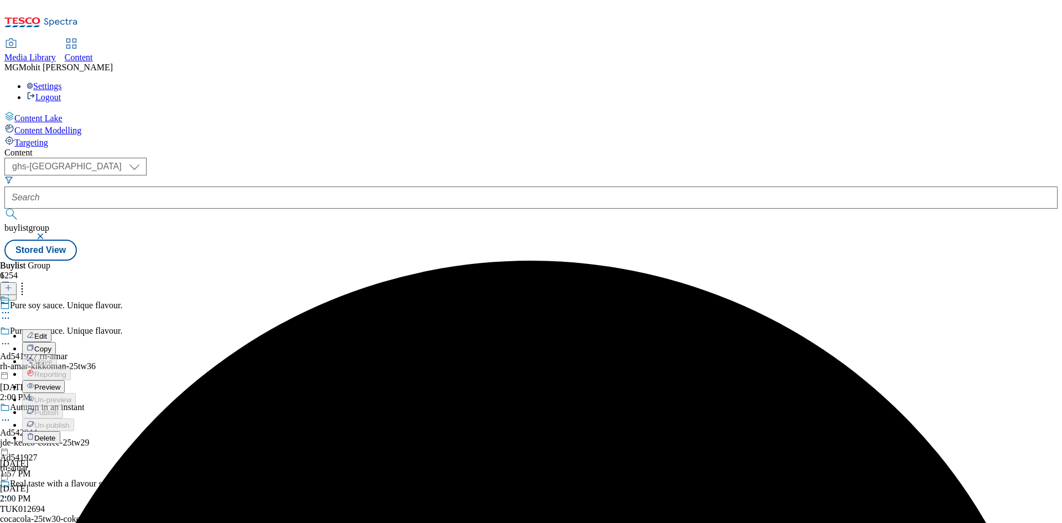
click at [65, 380] on button "Preview" at bounding box center [43, 386] width 43 height 13
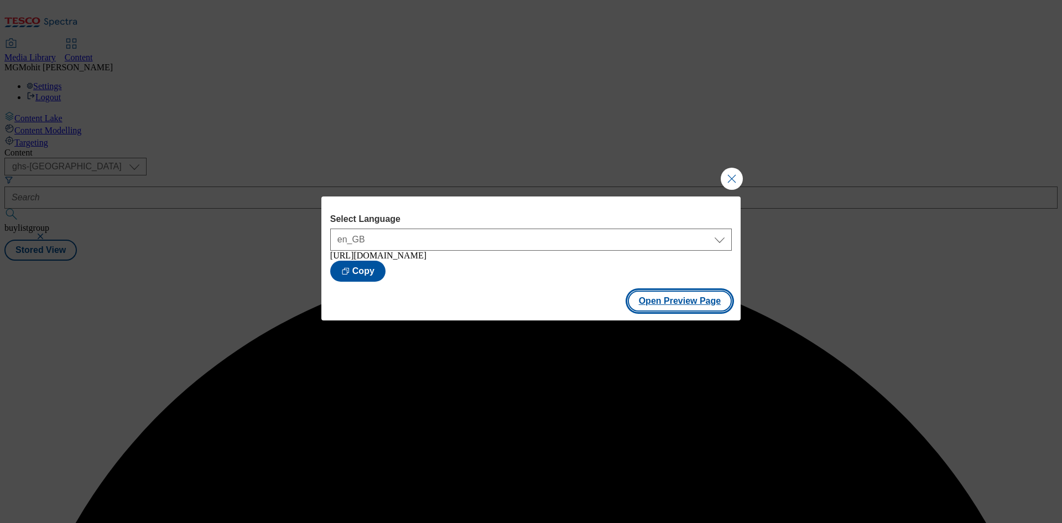
click at [669, 299] on button "Open Preview Page" at bounding box center [680, 300] width 105 height 21
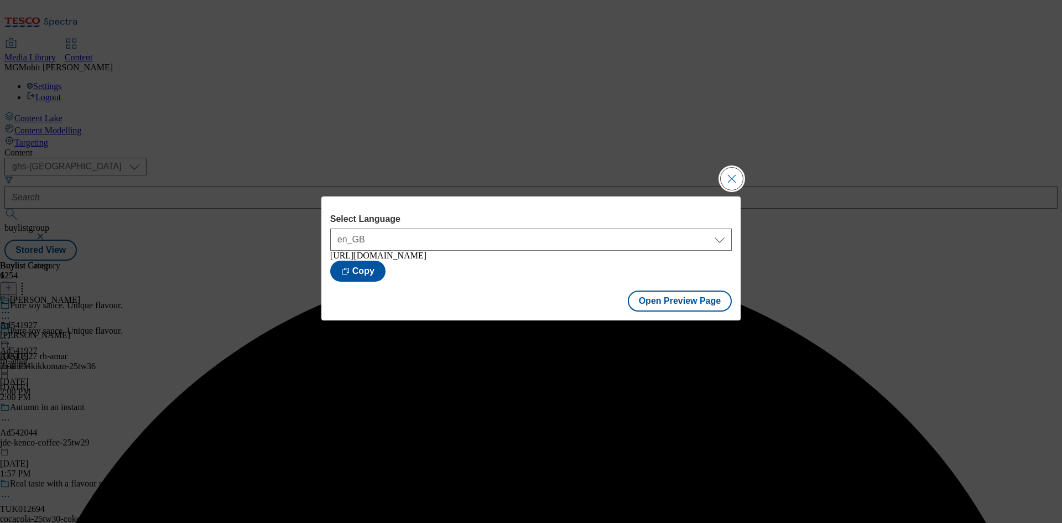
click at [738, 174] on button "Close Modal" at bounding box center [732, 179] width 22 height 22
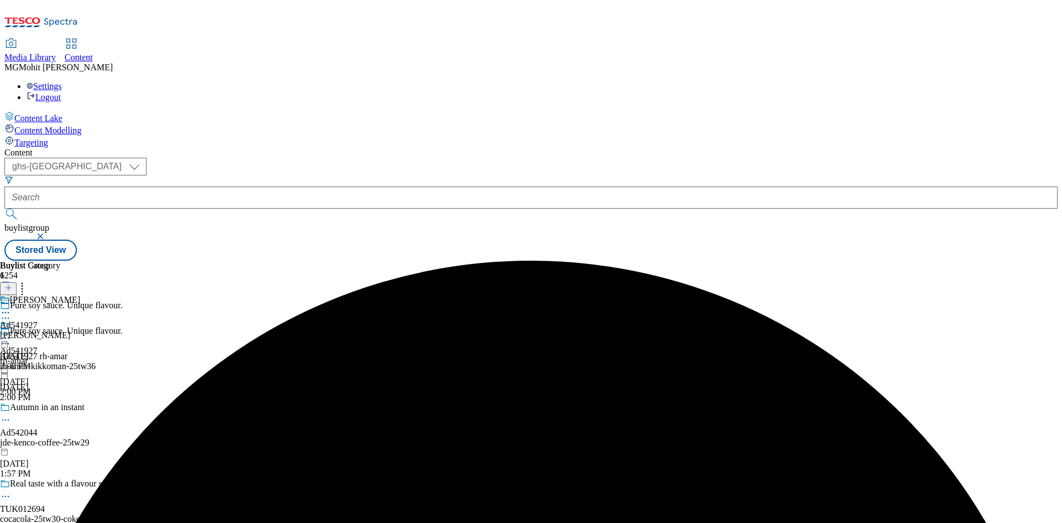
click at [11, 333] on icon at bounding box center [5, 338] width 11 height 11
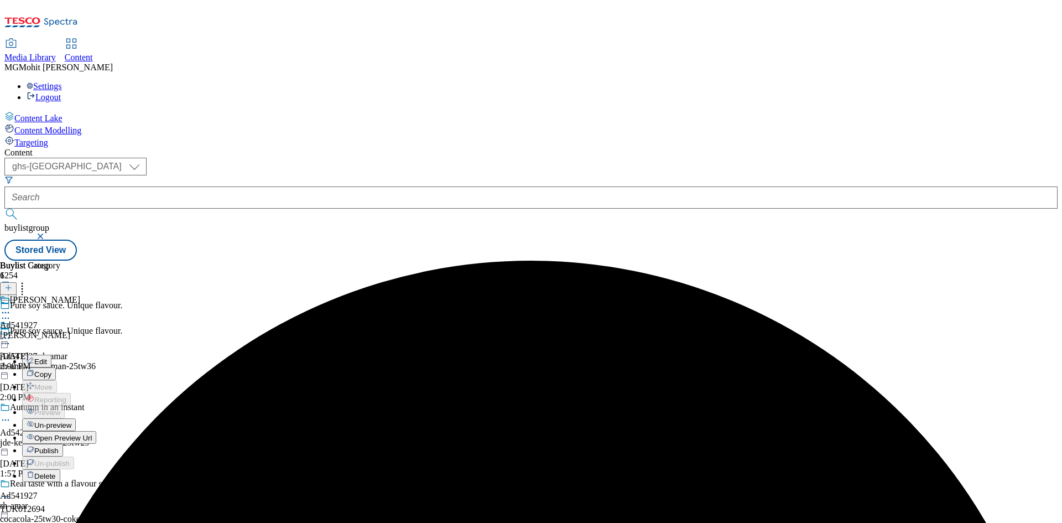
click at [59, 447] on span "Publish" at bounding box center [46, 451] width 24 height 8
